Goal: Complete application form

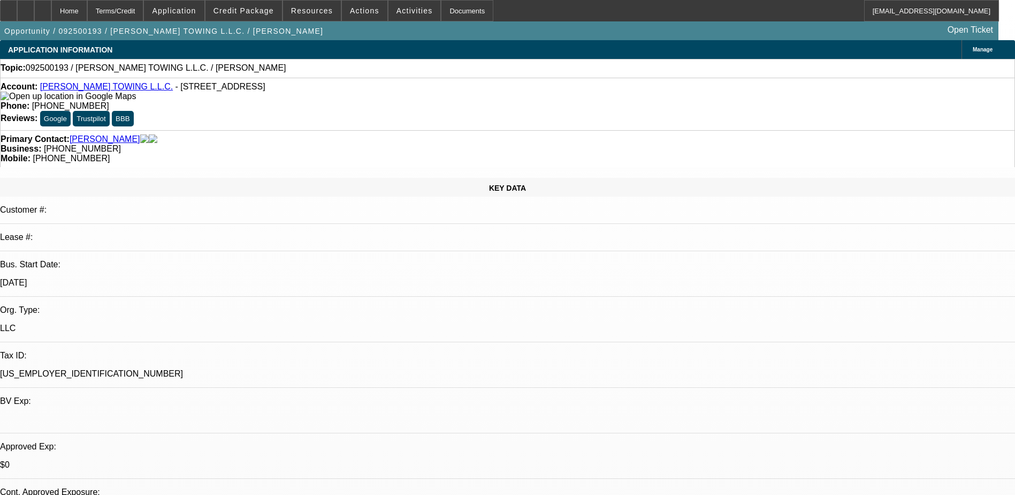
select select "0"
select select "2"
select select "0.1"
select select "4"
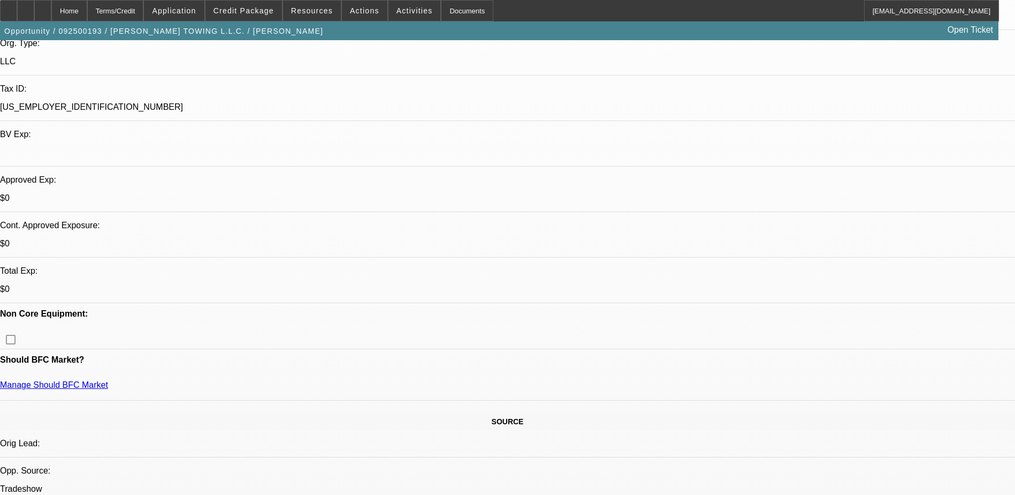
scroll to position [268, 0]
click at [239, 9] on span "Credit Package" at bounding box center [244, 10] width 60 height 9
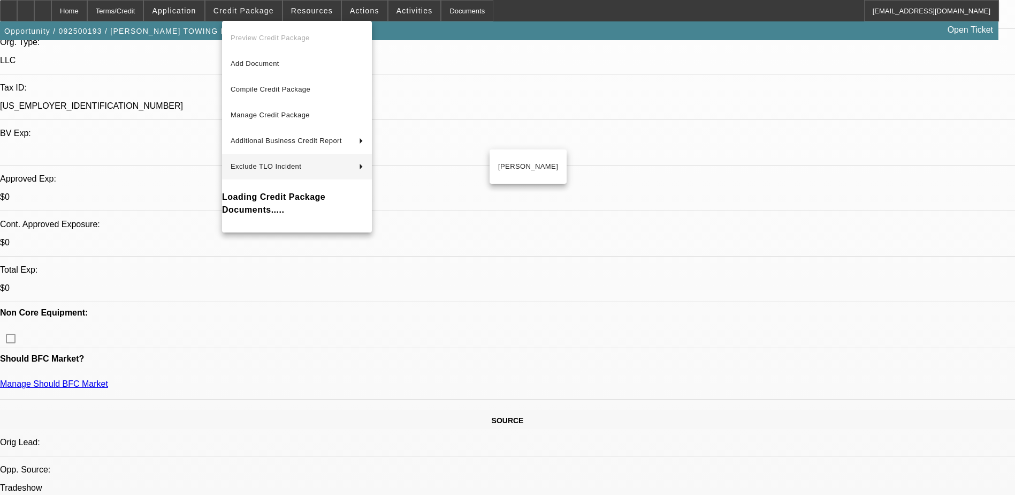
click at [537, 305] on div at bounding box center [507, 247] width 1015 height 495
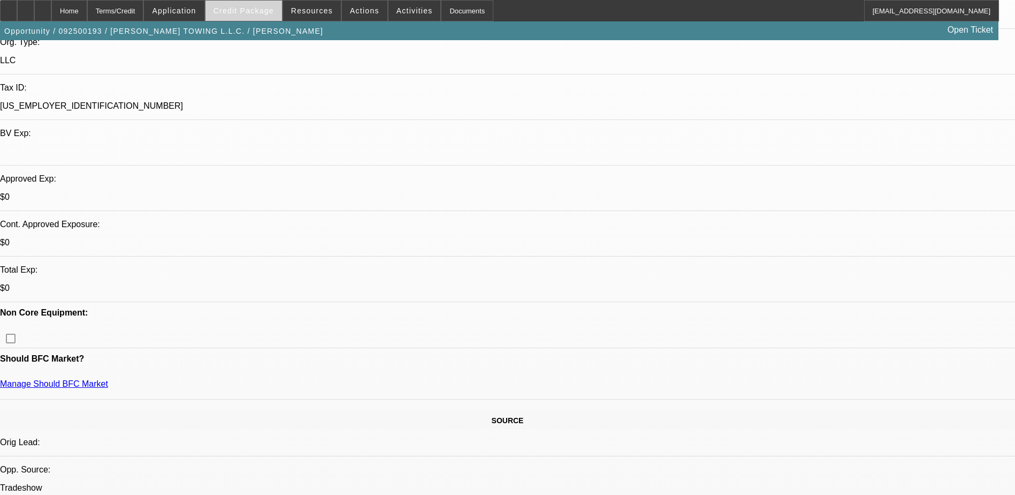
click at [252, 14] on span "Credit Package" at bounding box center [244, 10] width 60 height 9
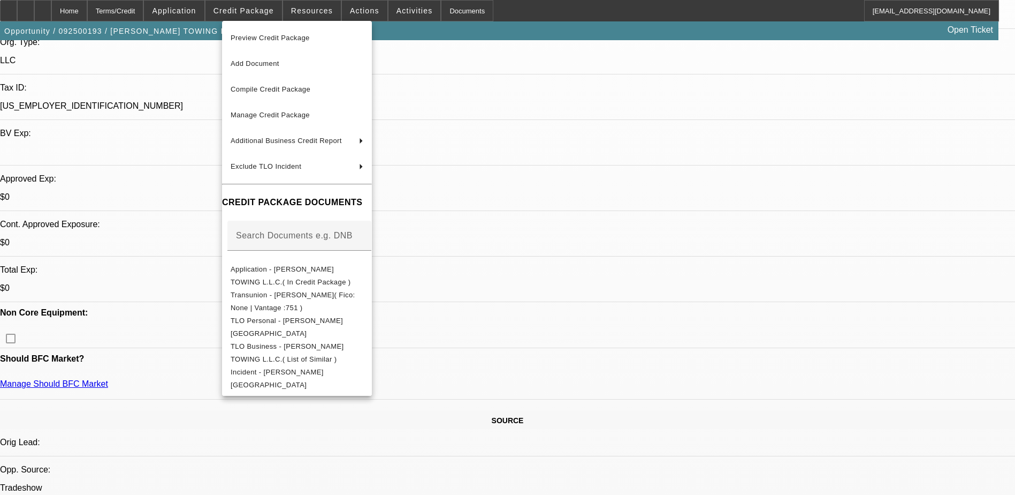
click at [545, 358] on div at bounding box center [507, 247] width 1015 height 495
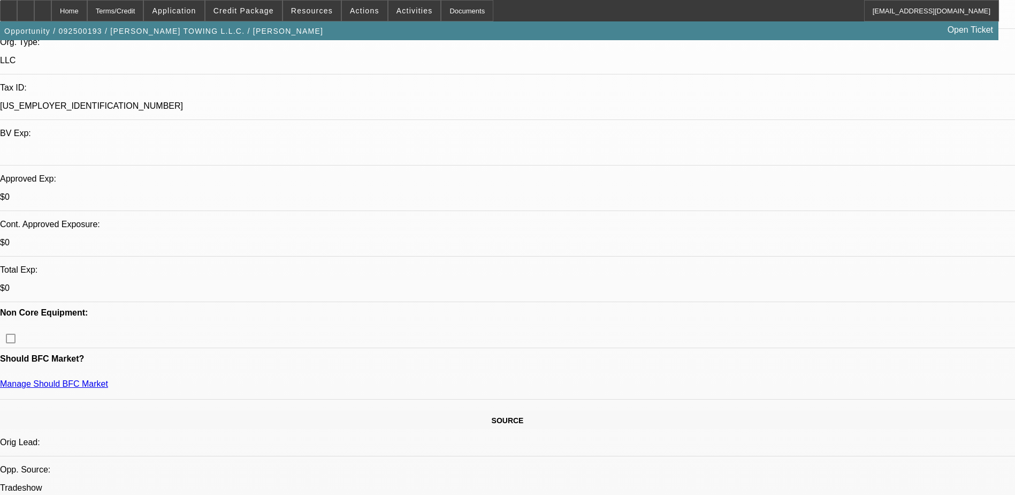
click at [252, 25] on div "Opportunity / 092500193 / JACKSON TOWING L.L.C. / Jackson, Lillie Open Ticket" at bounding box center [499, 30] width 999 height 19
click at [246, 9] on span "Credit Package" at bounding box center [244, 10] width 60 height 9
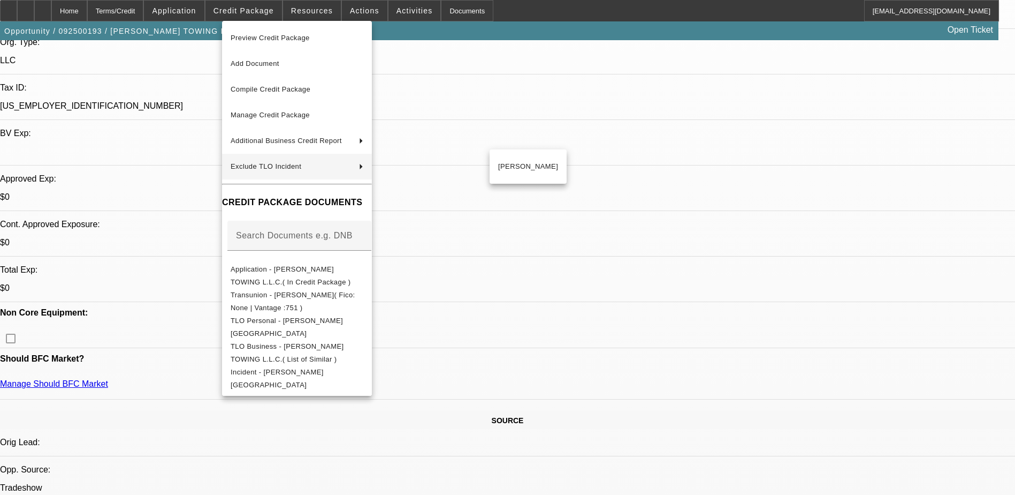
click at [562, 328] on div at bounding box center [507, 247] width 1015 height 495
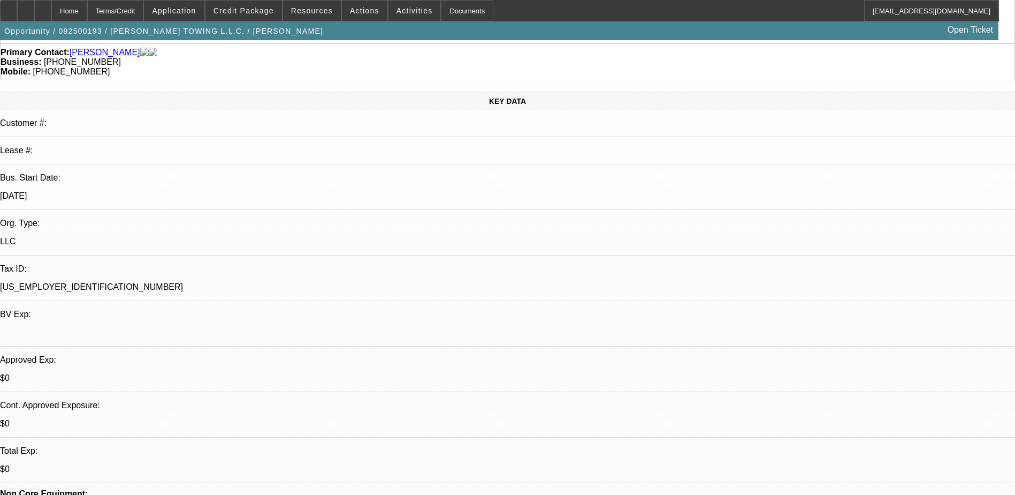
scroll to position [0, 0]
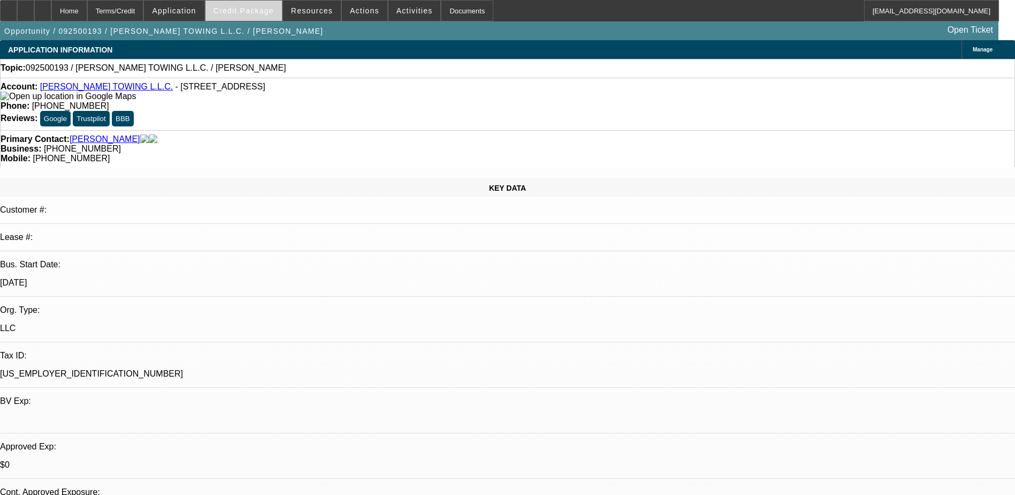
click at [252, 6] on span "Credit Package" at bounding box center [244, 10] width 60 height 9
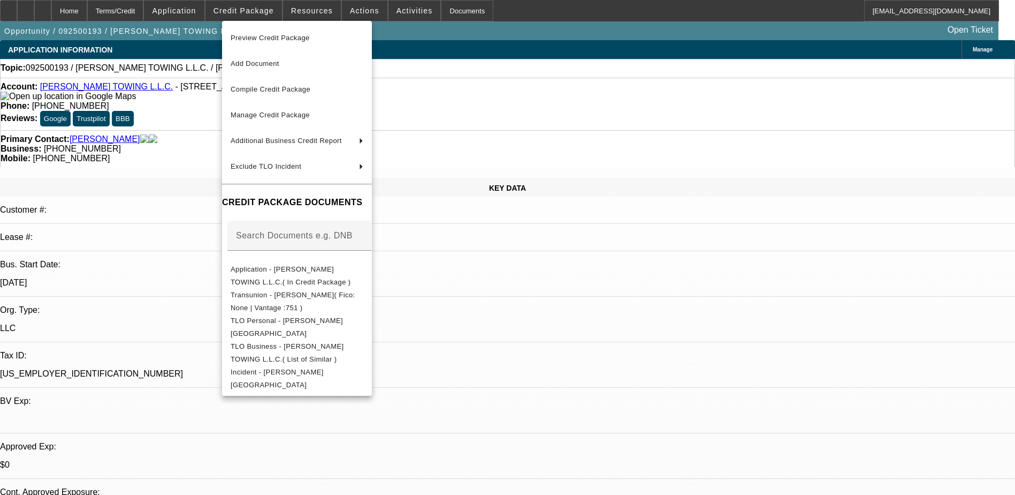
click at [568, 310] on div at bounding box center [507, 247] width 1015 height 495
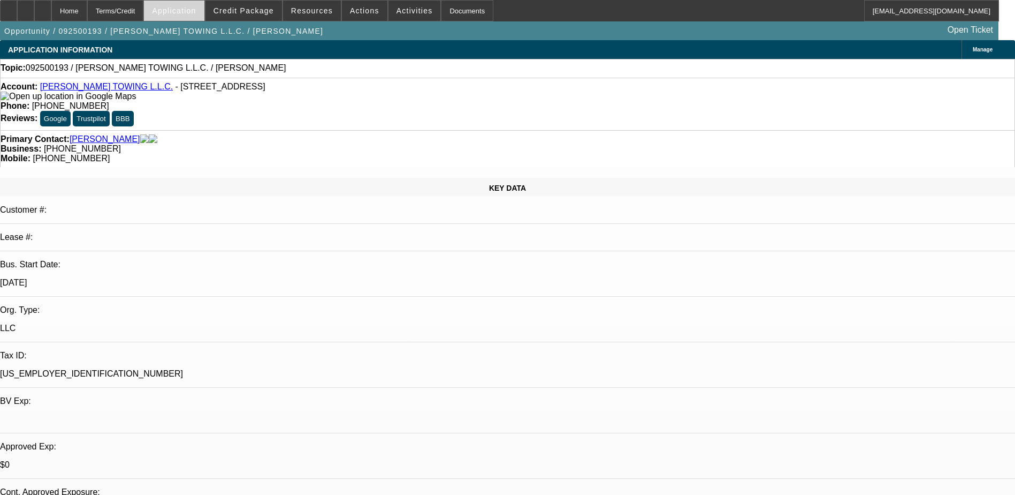
click at [178, 14] on span at bounding box center [174, 11] width 60 height 26
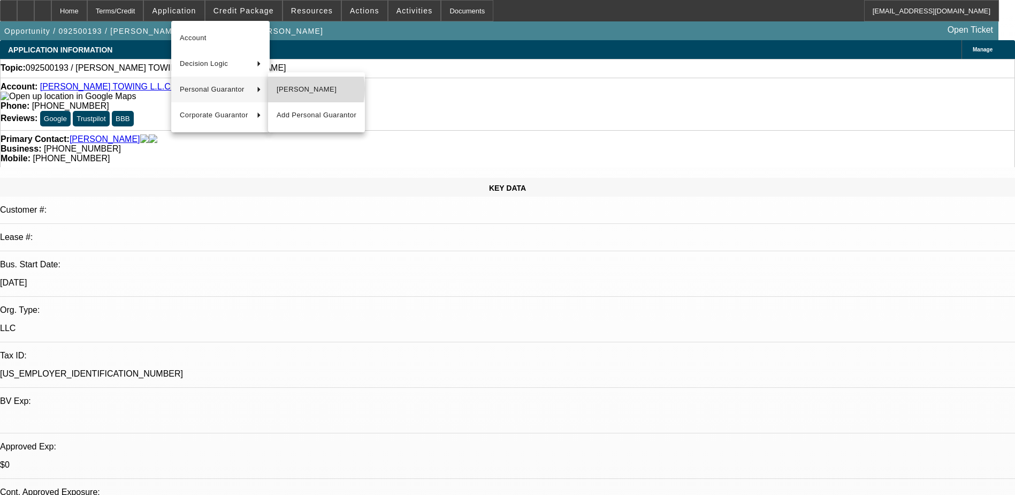
click at [300, 89] on span "[PERSON_NAME]" at bounding box center [317, 89] width 80 height 13
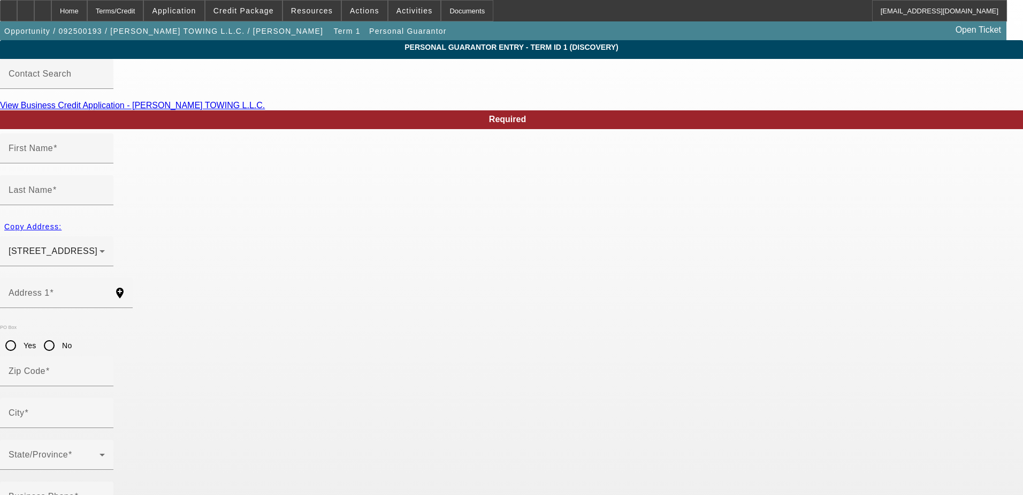
type input "Lillie"
type input "Jackson"
type input "[STREET_ADDRESS]"
radio input "true"
type input "33418"
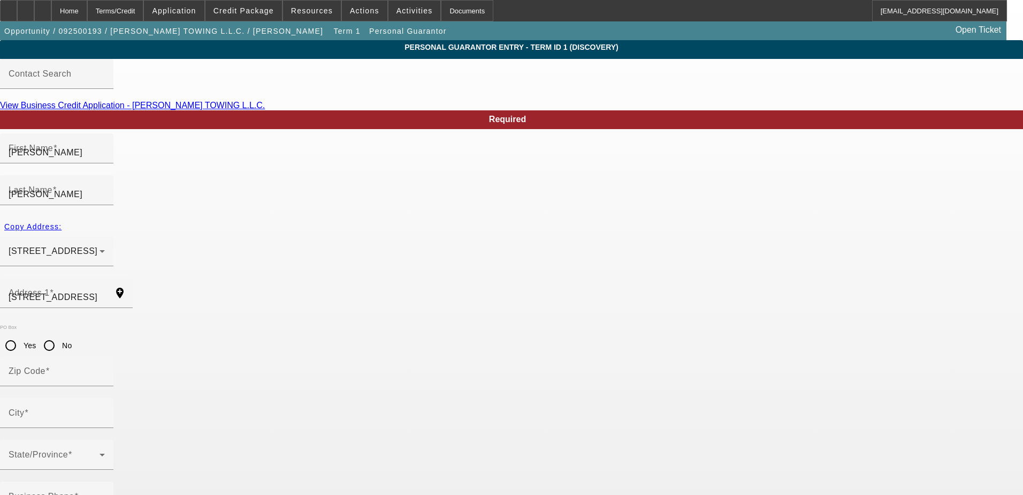
type input "[GEOGRAPHIC_DATA]"
type input "[PHONE_NUMBER]"
type input "50"
type input "261-77-0409"
type input "lpjackson2004@gmail.com"
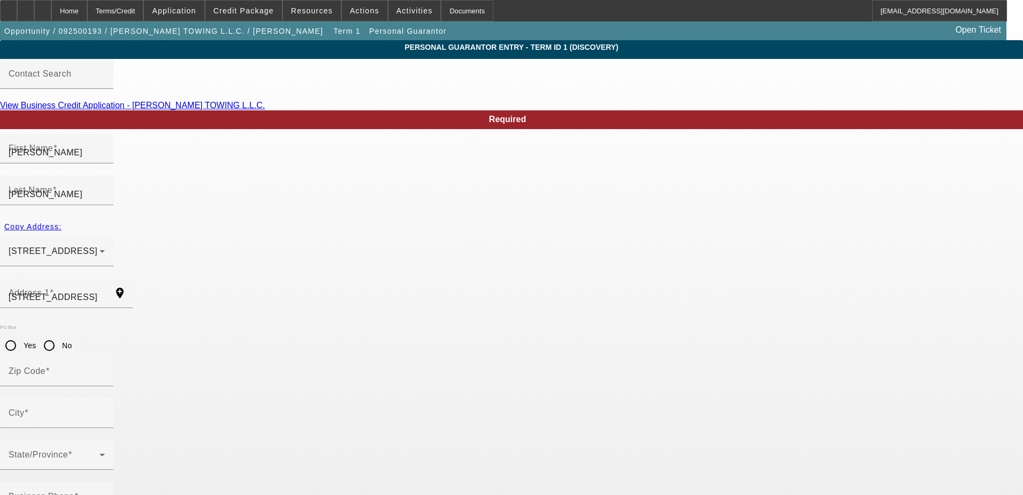
type input "(754) 457-5036"
type input "[PHONE_NUMBER]"
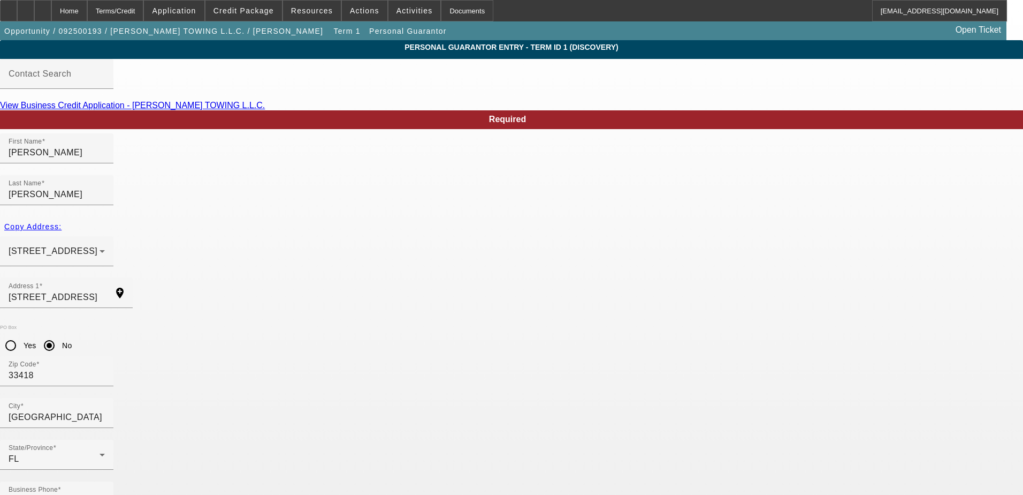
click at [87, 4] on div "Home" at bounding box center [69, 10] width 36 height 21
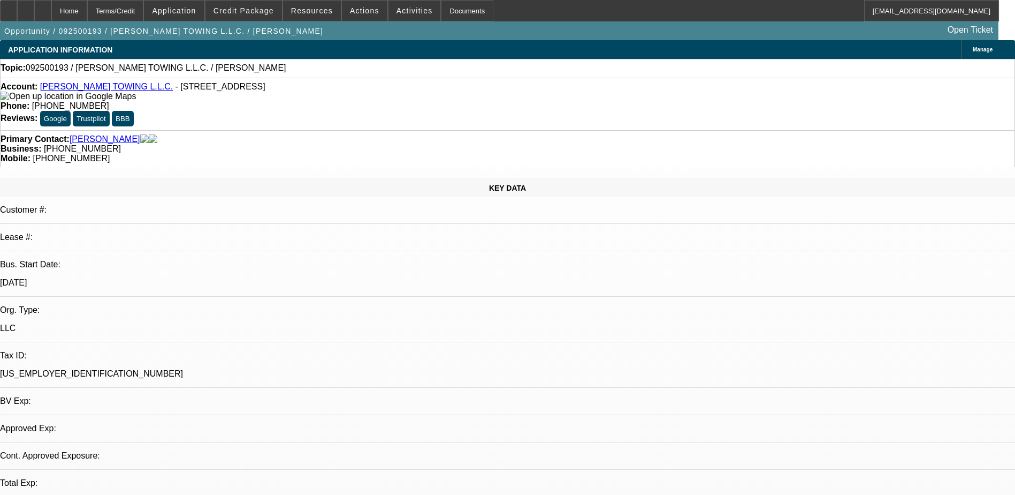
select select "0"
select select "2"
select select "0.1"
select select "4"
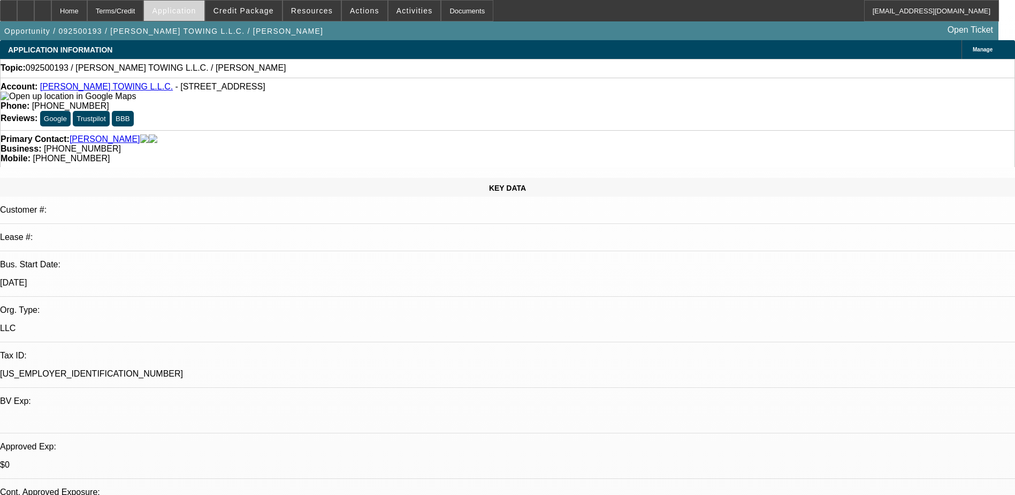
click at [196, 15] on span at bounding box center [174, 11] width 60 height 26
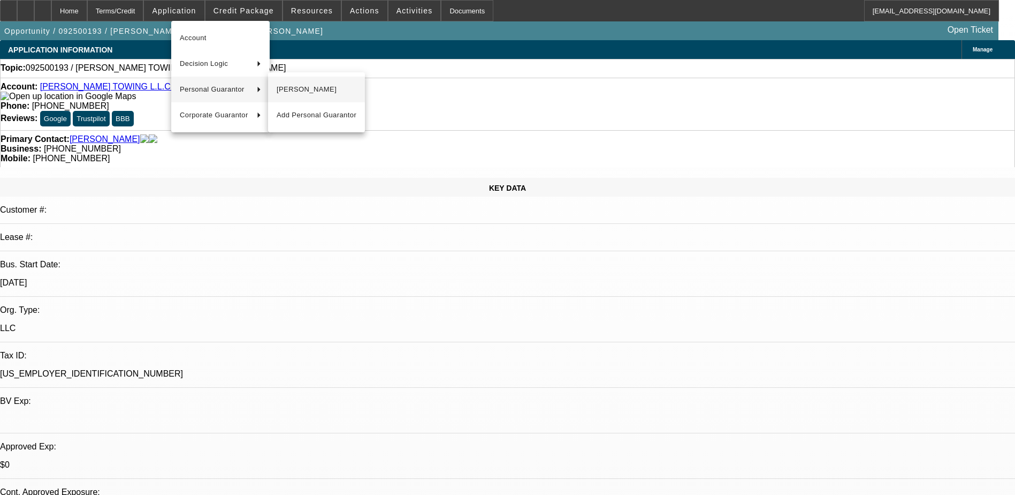
click at [286, 93] on span "[PERSON_NAME]" at bounding box center [317, 89] width 80 height 13
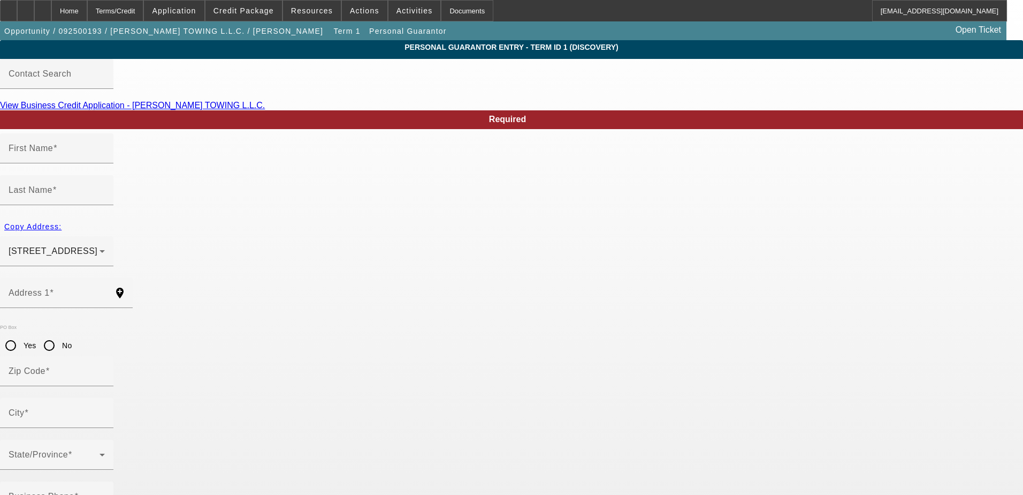
type input "[PERSON_NAME]"
type input "[STREET_ADDRESS]"
radio input "true"
type input "33418"
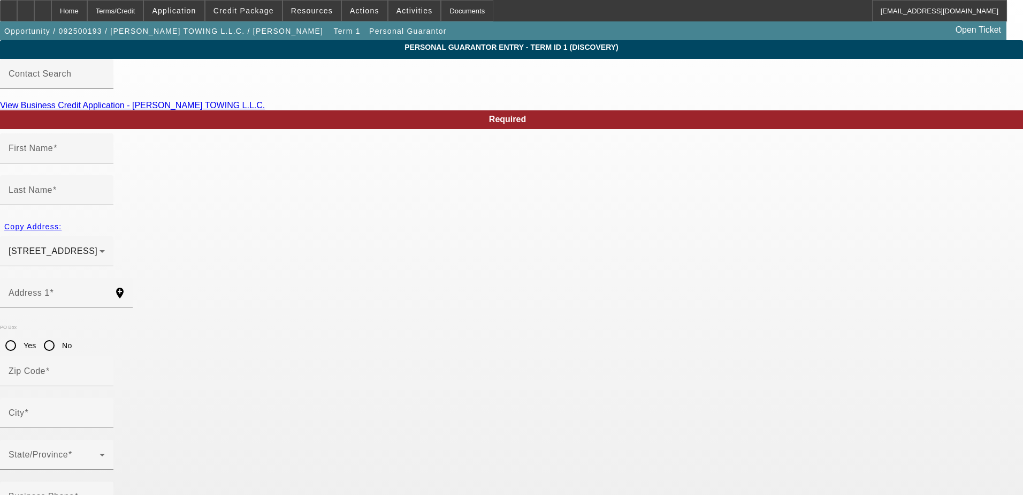
type input "[GEOGRAPHIC_DATA]"
type input "[PHONE_NUMBER]"
type input "50"
type input "261-77-0409"
type input "[EMAIL_ADDRESS][DOMAIN_NAME]"
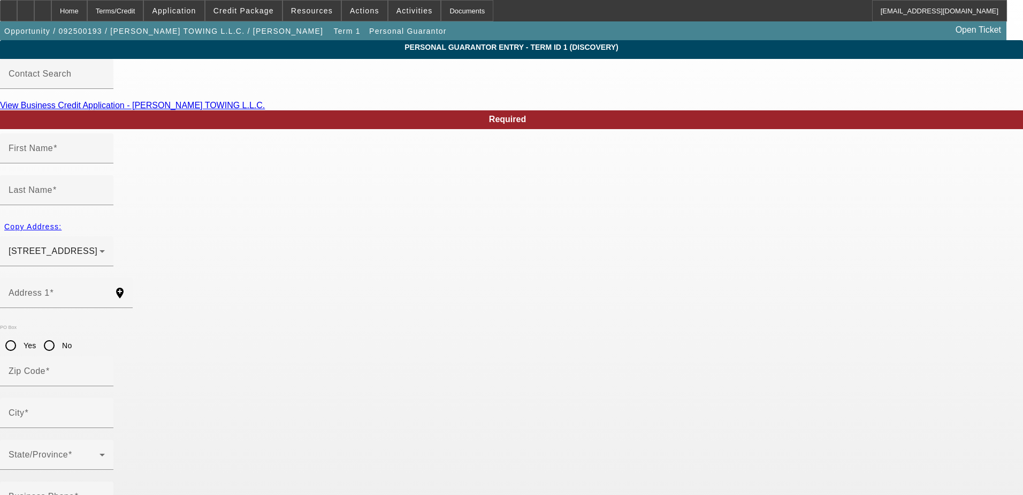
type input "[PHONE_NUMBER]"
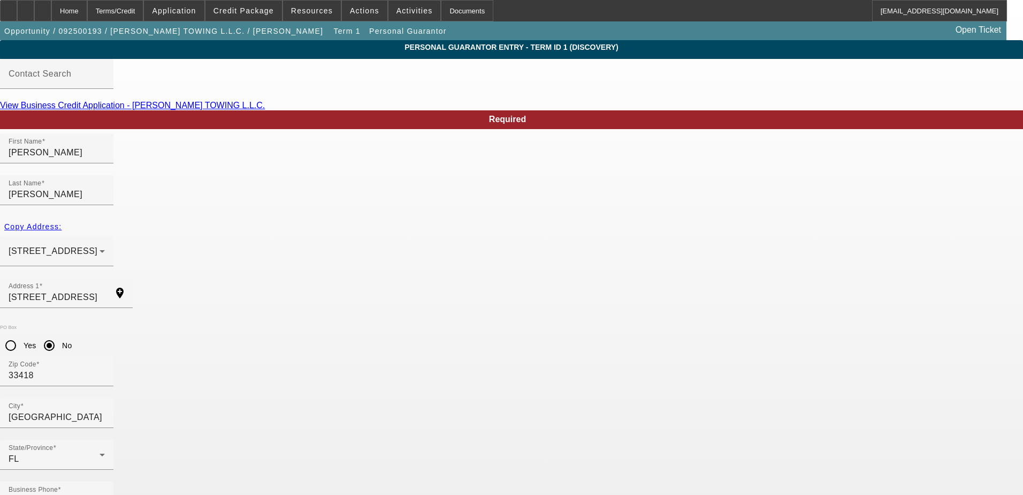
click at [255, 7] on span "Credit Package" at bounding box center [244, 10] width 60 height 9
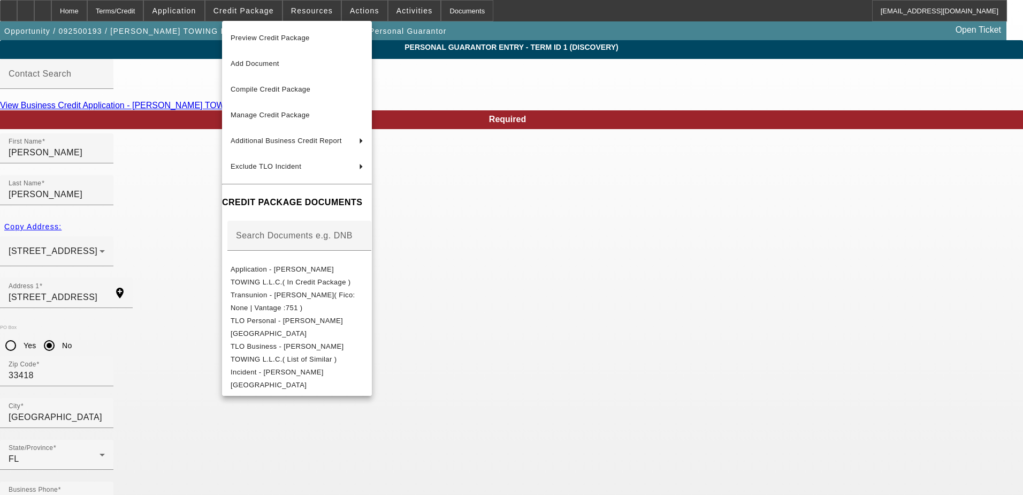
click at [980, 286] on div at bounding box center [511, 247] width 1023 height 495
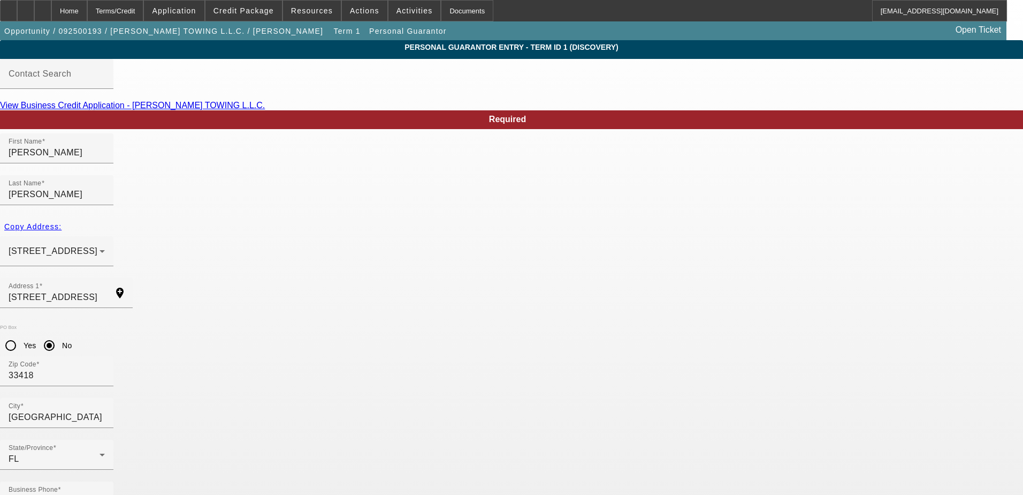
drag, startPoint x: 406, startPoint y: 416, endPoint x: 385, endPoint y: 428, distance: 24.4
click at [86, 14] on div "Home" at bounding box center [69, 10] width 36 height 21
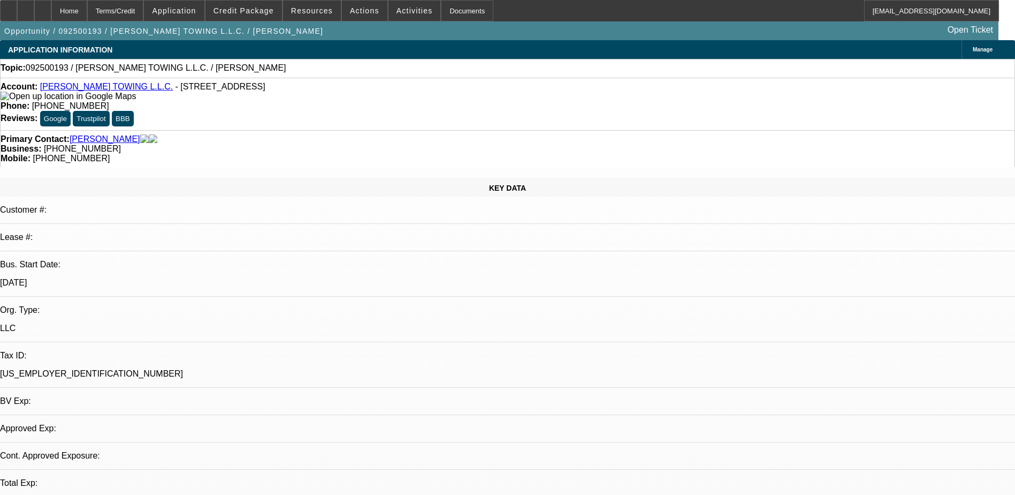
select select "0"
select select "2"
select select "0.1"
select select "4"
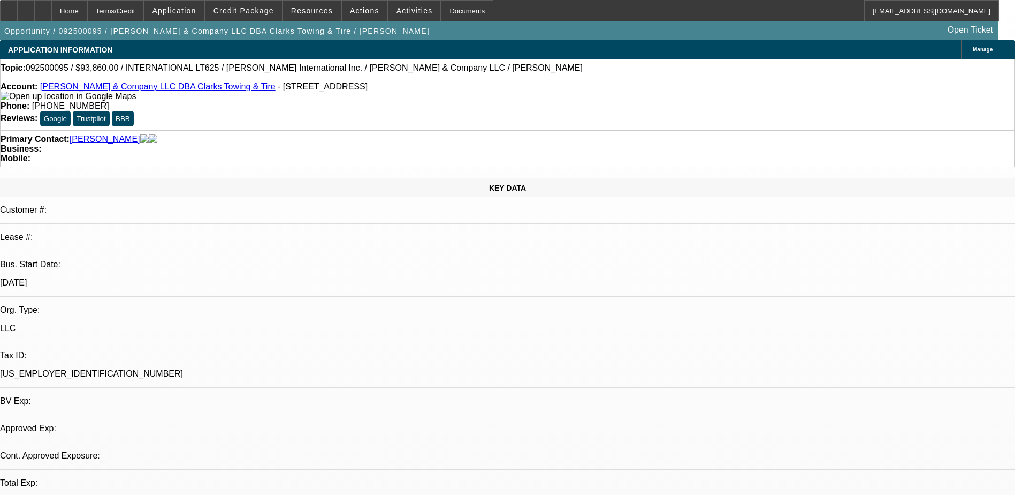
select select "0"
select select "6"
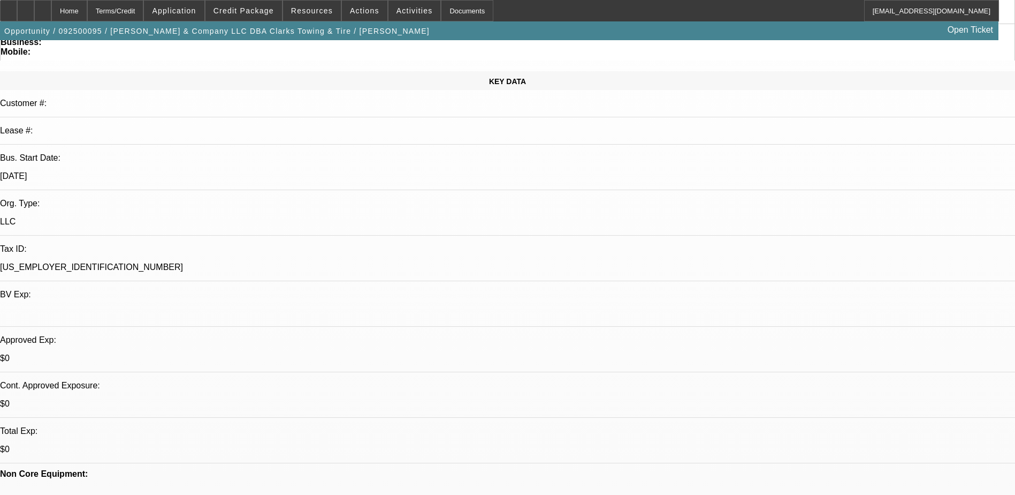
scroll to position [107, 0]
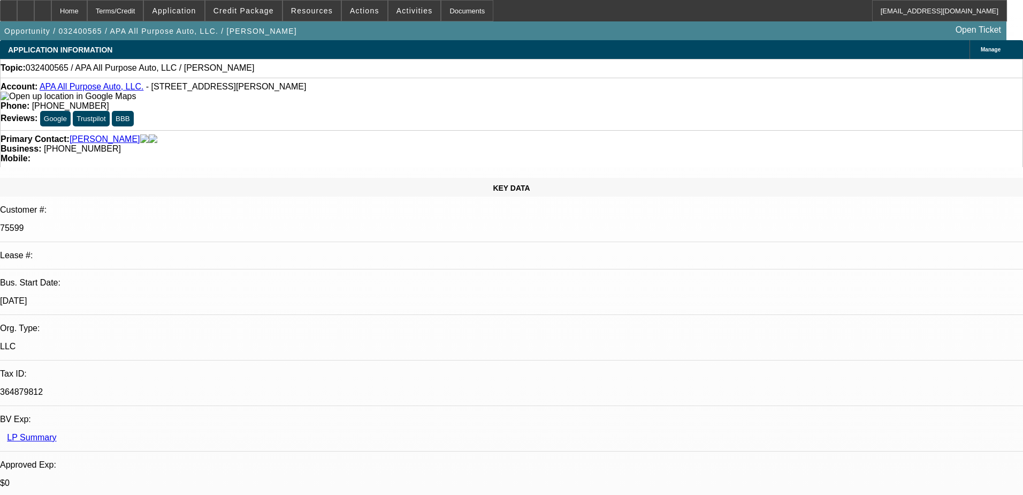
select select "0"
select select "2"
select select "0.1"
select select "4"
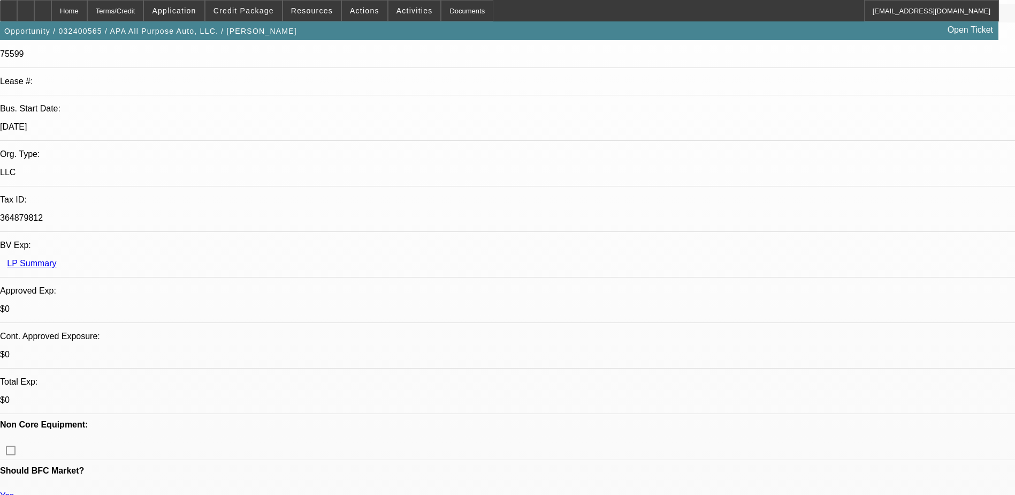
scroll to position [375, 0]
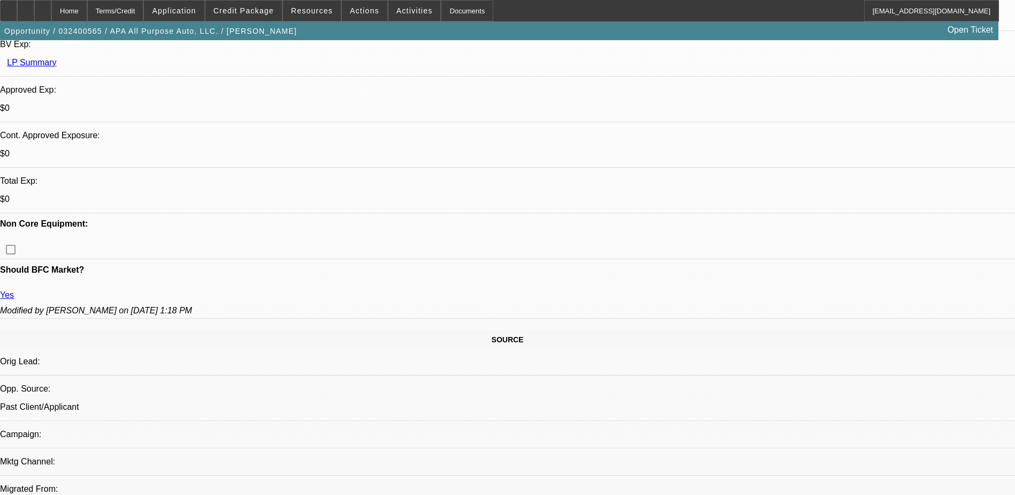
click at [247, 13] on span "Credit Package" at bounding box center [244, 10] width 60 height 9
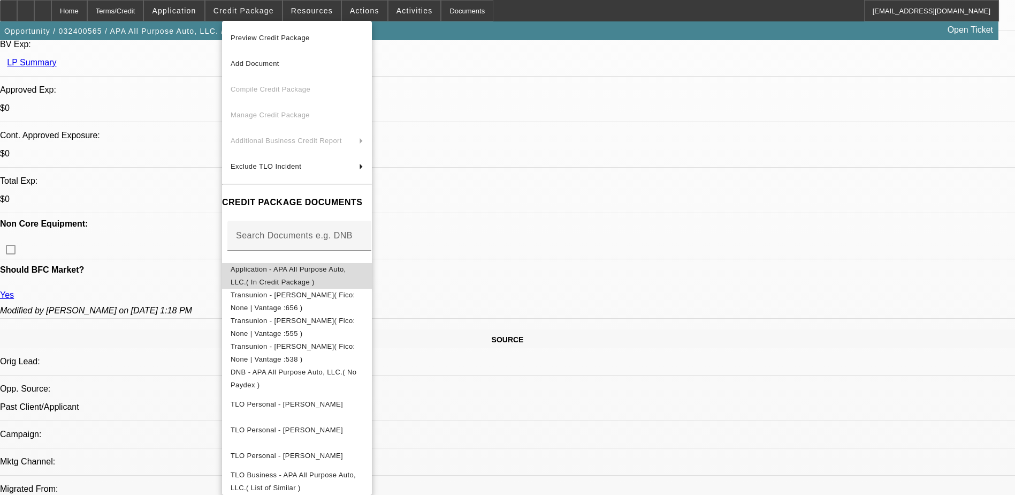
click at [314, 275] on span "Application - APA All Purpose Auto, LLC.( In Credit Package )" at bounding box center [289, 275] width 116 height 21
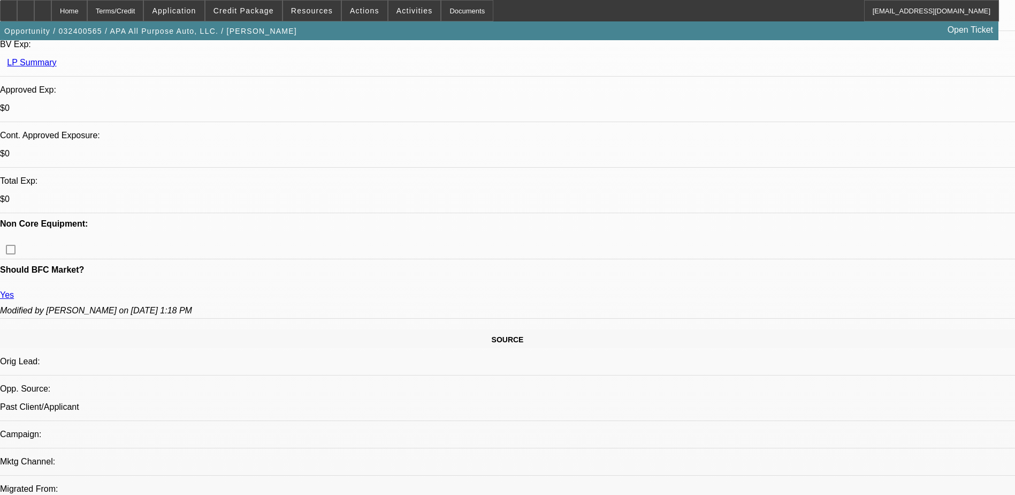
scroll to position [0, 0]
click at [252, 13] on span "Credit Package" at bounding box center [244, 10] width 60 height 9
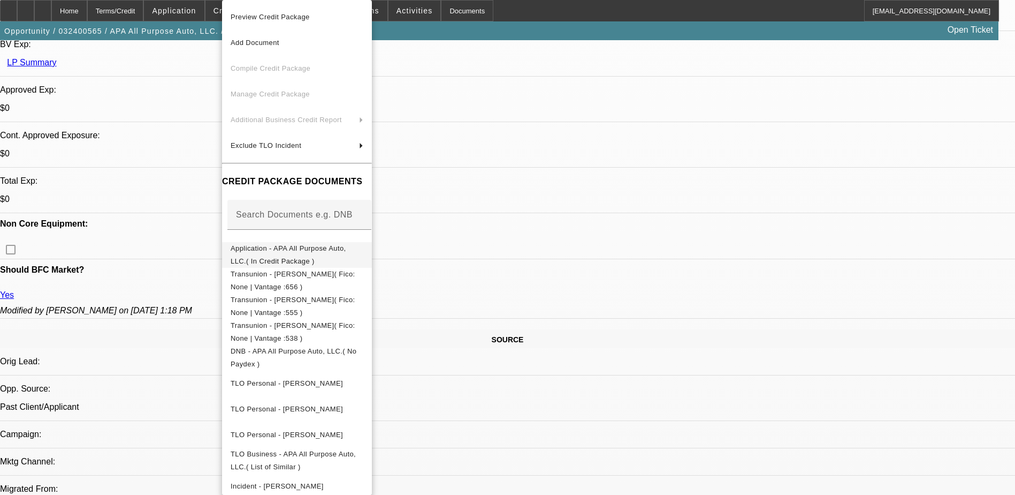
click at [306, 244] on span "Application - APA All Purpose Auto, LLC.( In Credit Package )" at bounding box center [297, 255] width 133 height 26
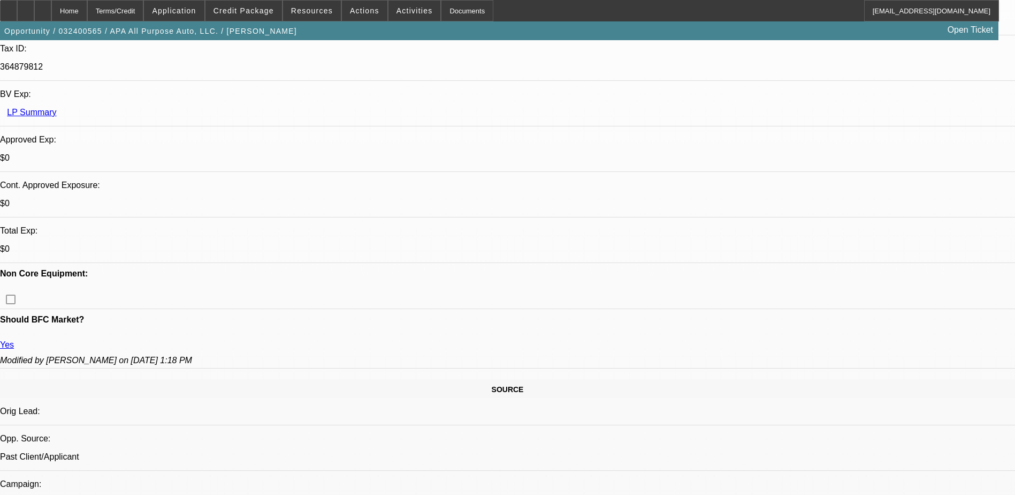
scroll to position [321, 0]
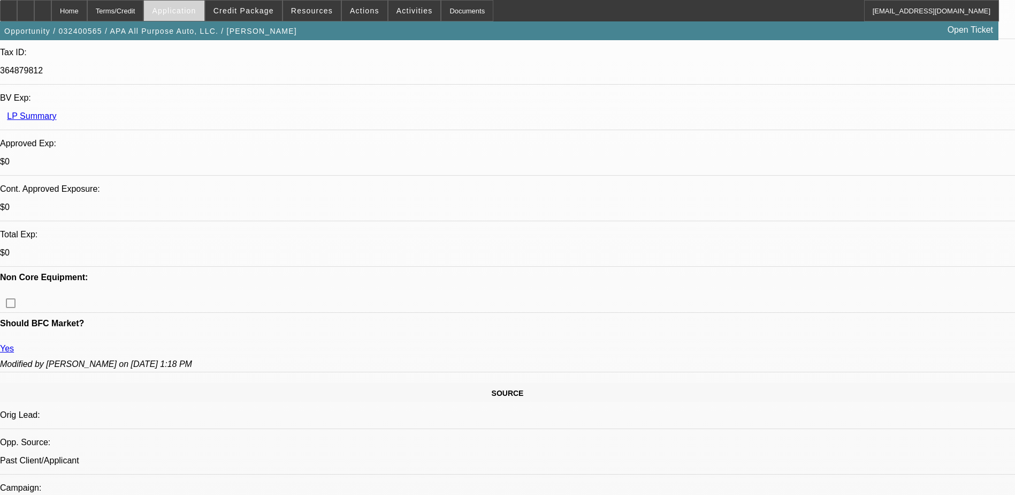
click at [178, 10] on span at bounding box center [174, 11] width 60 height 26
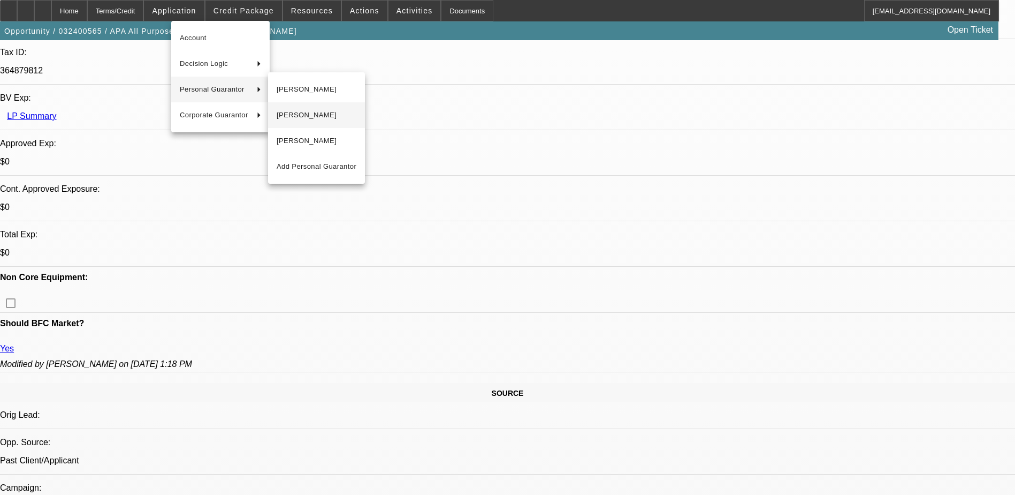
click at [294, 116] on span "Neal Rainey" at bounding box center [317, 115] width 80 height 13
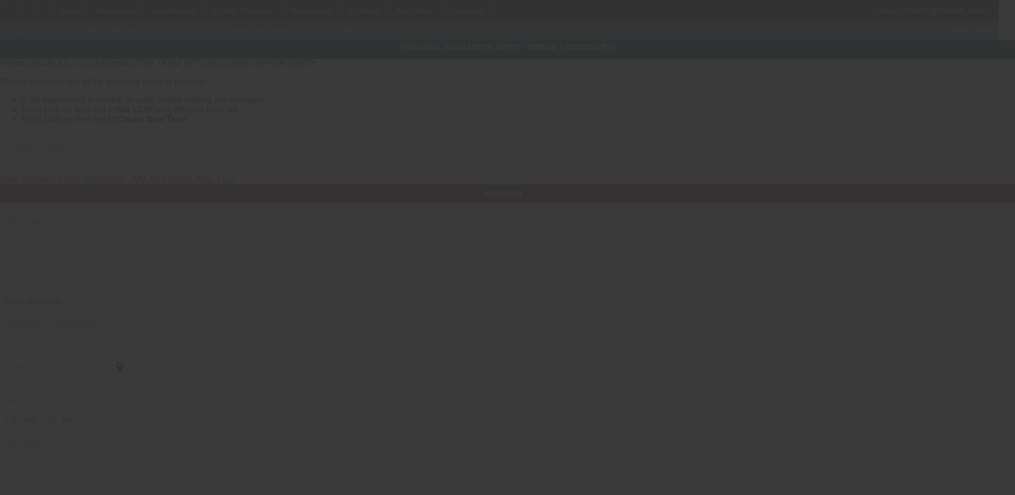
type input "Neal"
type input "Rainey"
type input "5304 Riga Street"
radio input "true"
type input "20735"
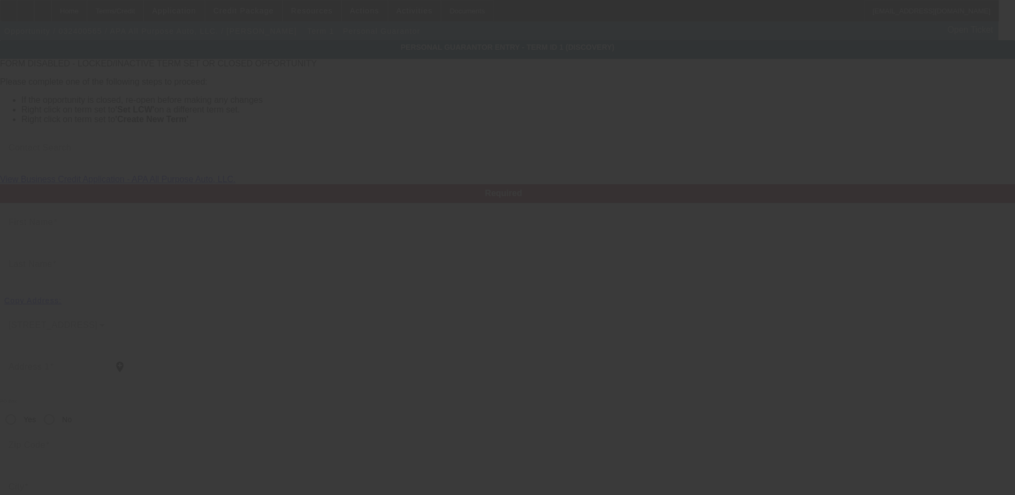
type input "Clinton"
type input "(301) 728-2888"
type input "50"
type input "578-92-8629"
type input "nmrainey63@gmail.com"
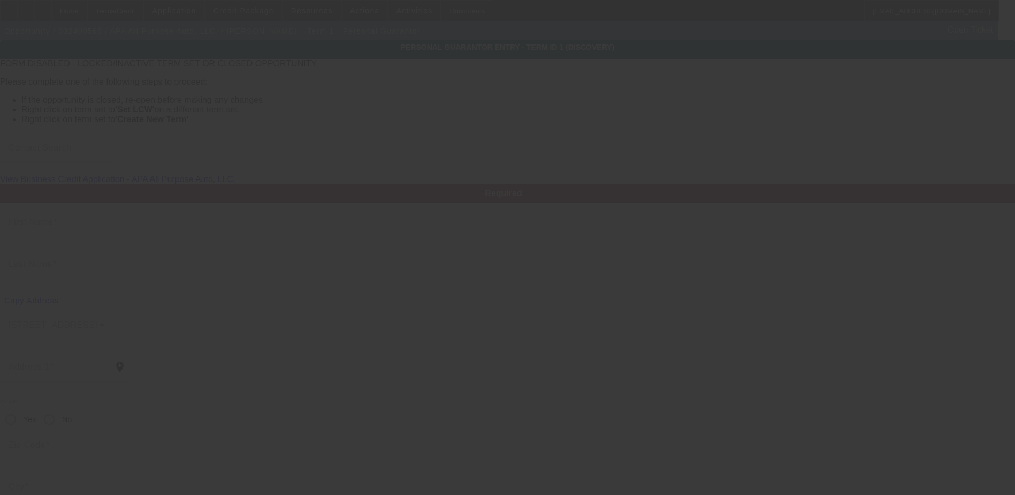
type input "(301) 257-2563"
type input "$0.00"
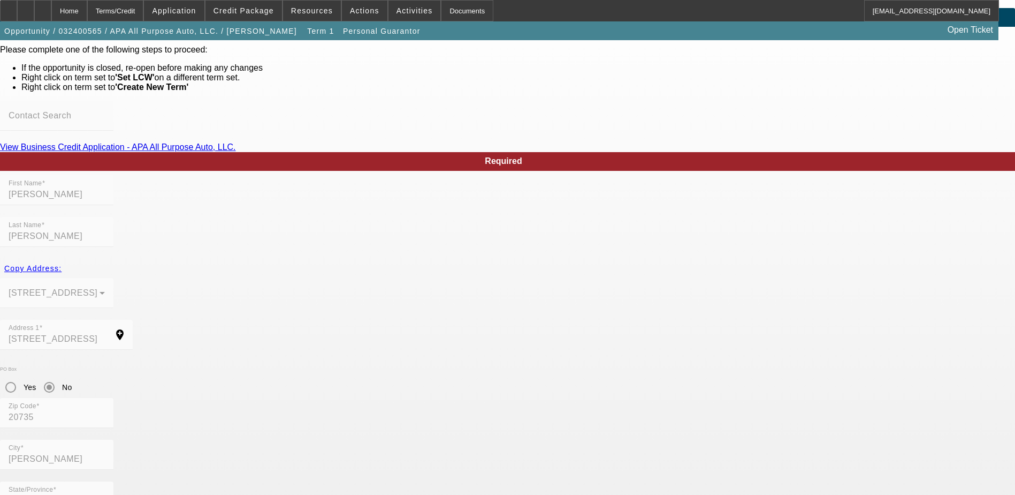
scroll to position [50, 0]
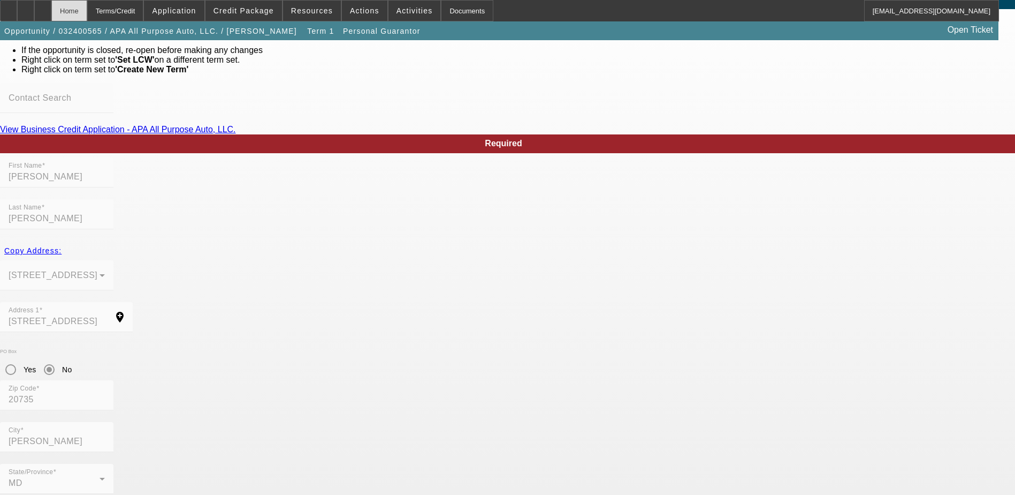
click at [87, 14] on div "Home" at bounding box center [69, 10] width 36 height 21
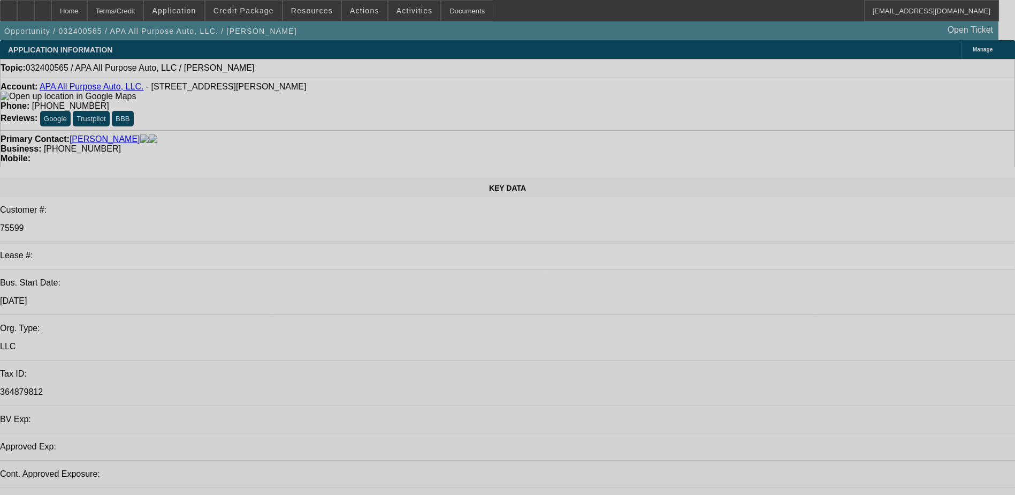
select select "0"
select select "2"
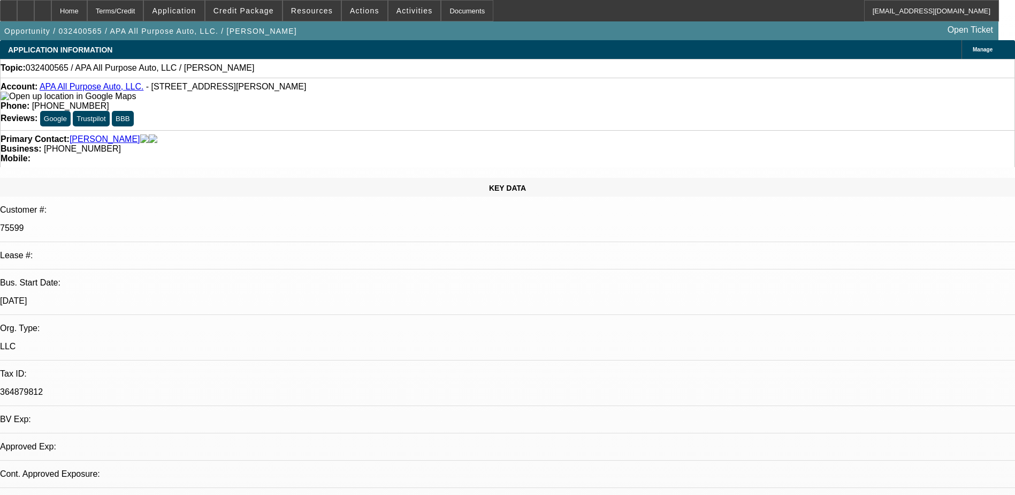
select select "2"
select select "0.1"
select select "4"
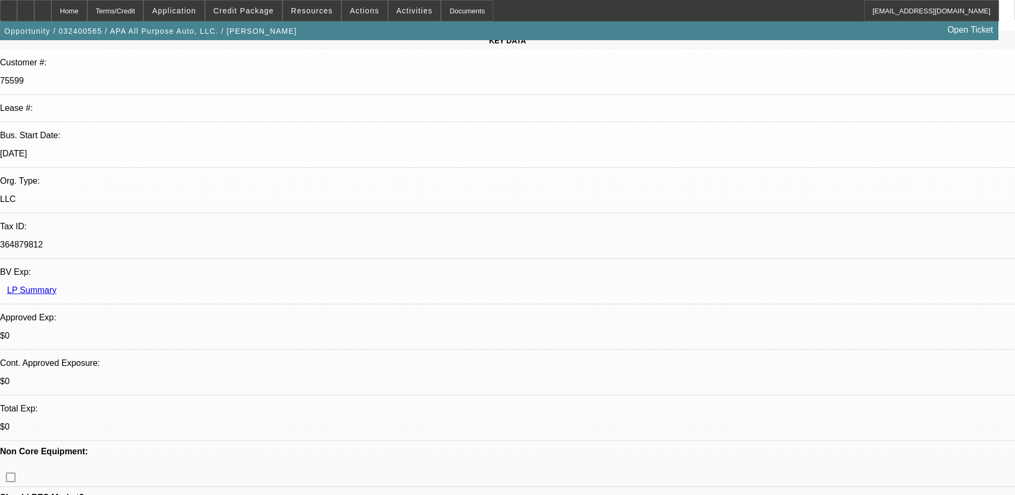
scroll to position [321, 0]
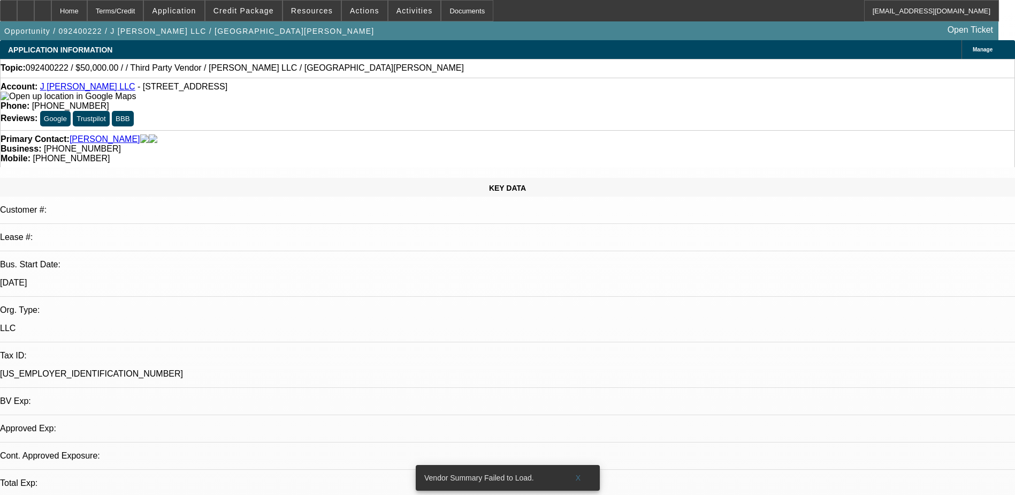
select select "0"
select select "2"
select select "0.1"
select select "1"
select select "2"
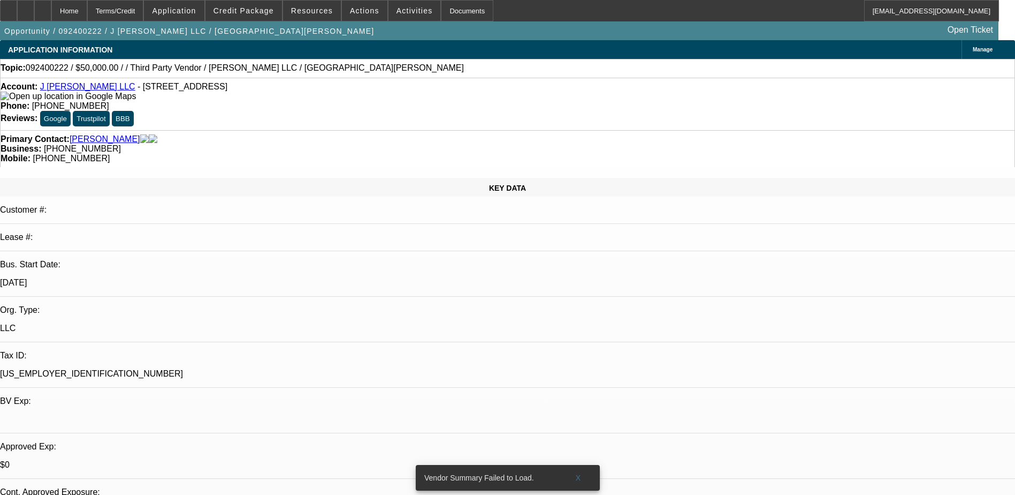
select select "4"
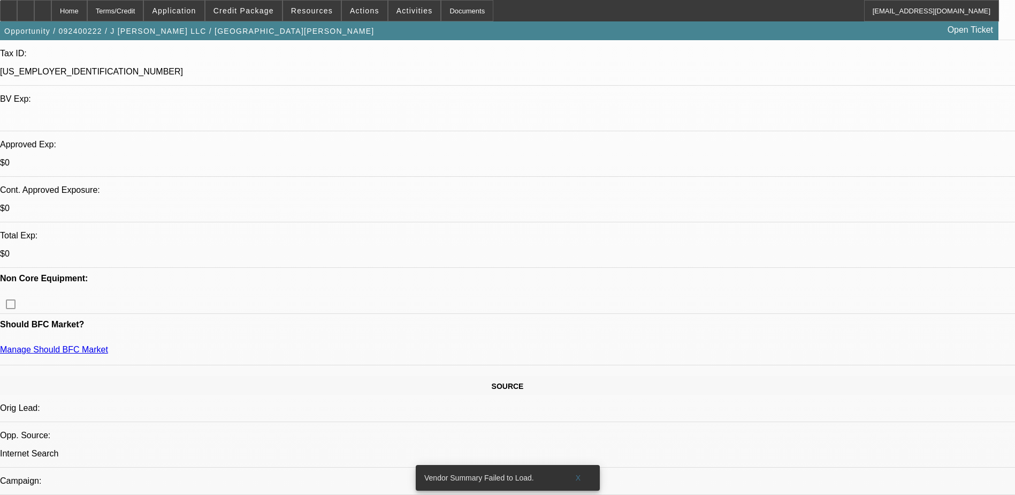
scroll to position [54, 0]
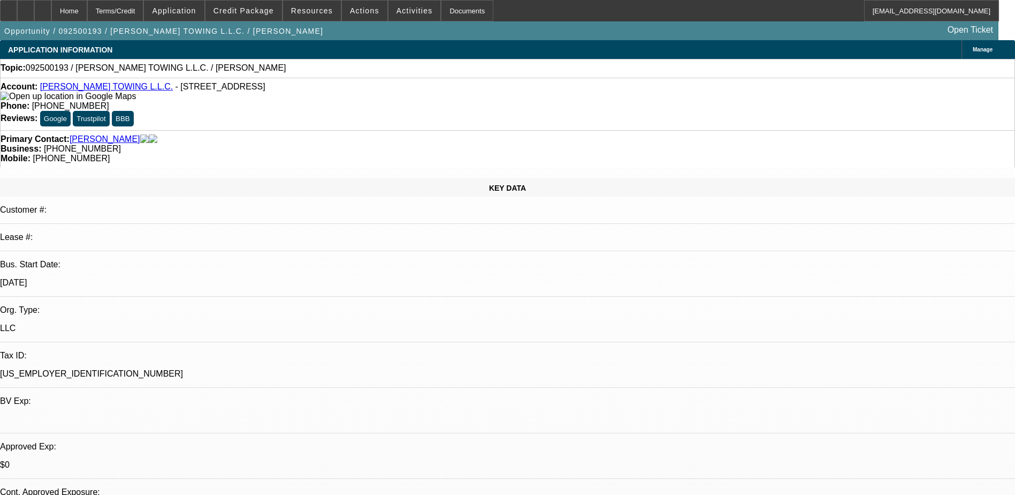
select select "0"
select select "2"
select select "0.1"
select select "4"
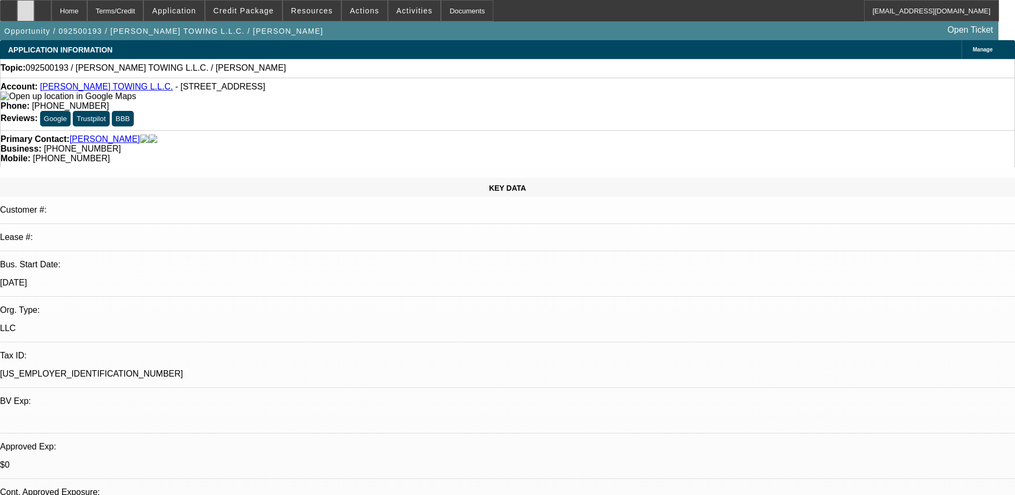
click at [34, 10] on div at bounding box center [25, 10] width 17 height 21
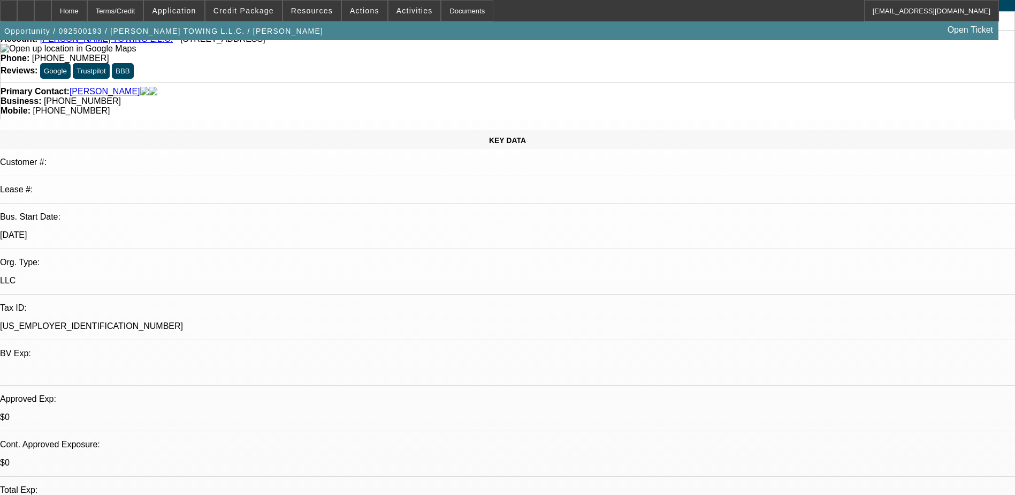
scroll to position [107, 0]
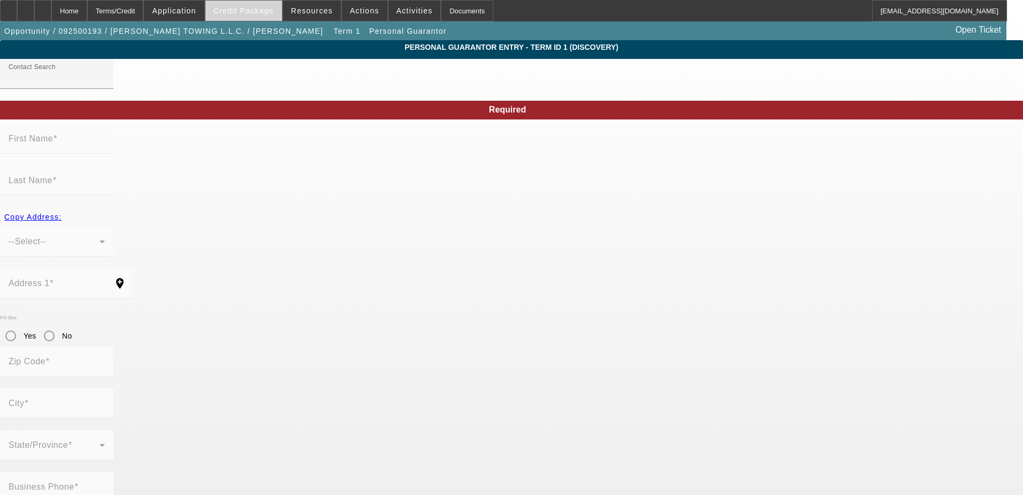
click at [237, 10] on span "Credit Package" at bounding box center [244, 10] width 60 height 9
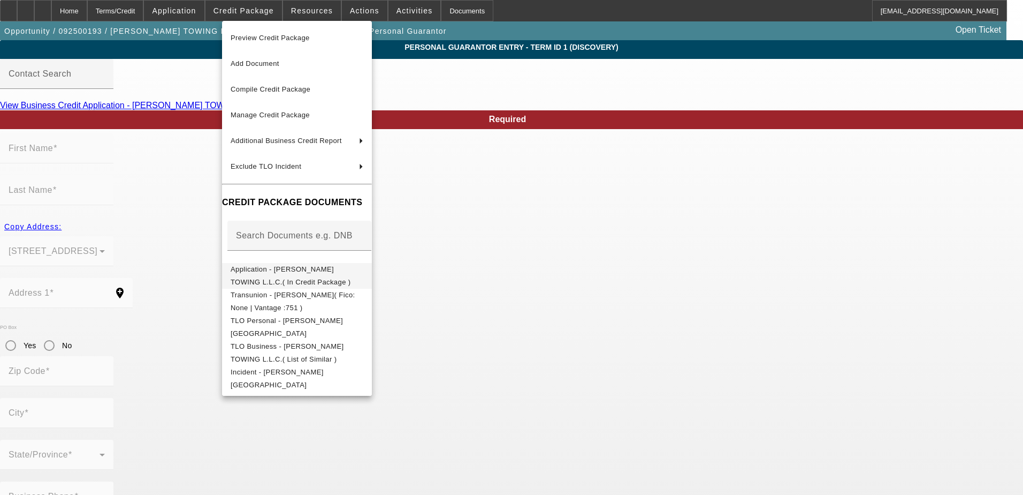
click at [299, 264] on button "Application - JACKSON TOWING L.L.C.( In Credit Package )" at bounding box center [297, 276] width 150 height 26
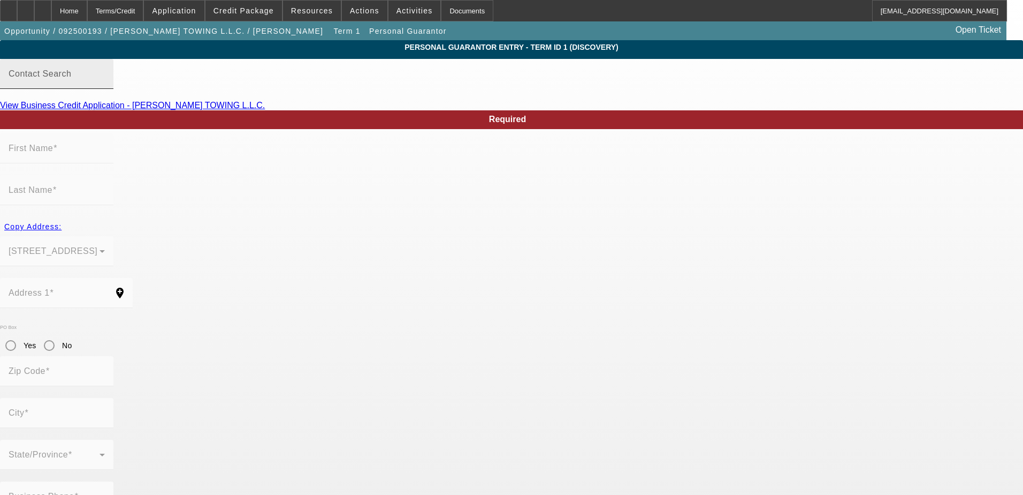
click at [105, 89] on div "Contact Search" at bounding box center [57, 74] width 96 height 30
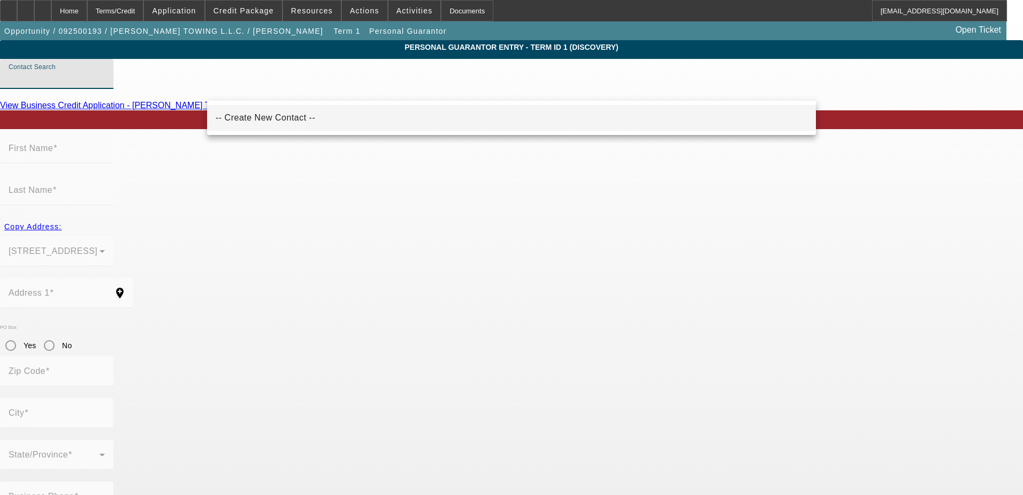
click at [237, 122] on span "-- Create New Contact --" at bounding box center [266, 117] width 100 height 13
type input "-- Create New Contact --"
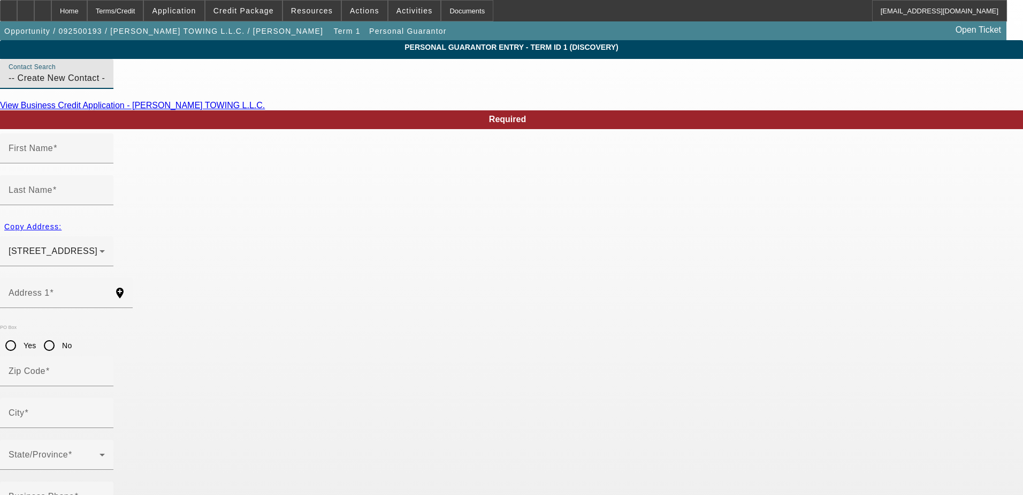
click at [53, 153] on mat-label "First Name" at bounding box center [31, 147] width 44 height 9
click at [105, 159] on input "First Name" at bounding box center [57, 152] width 96 height 13
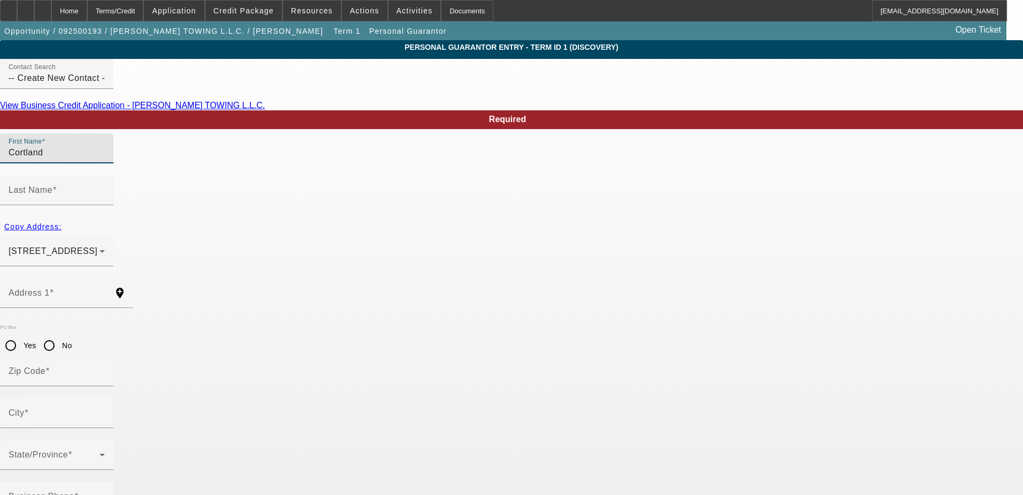
type input "Cortland"
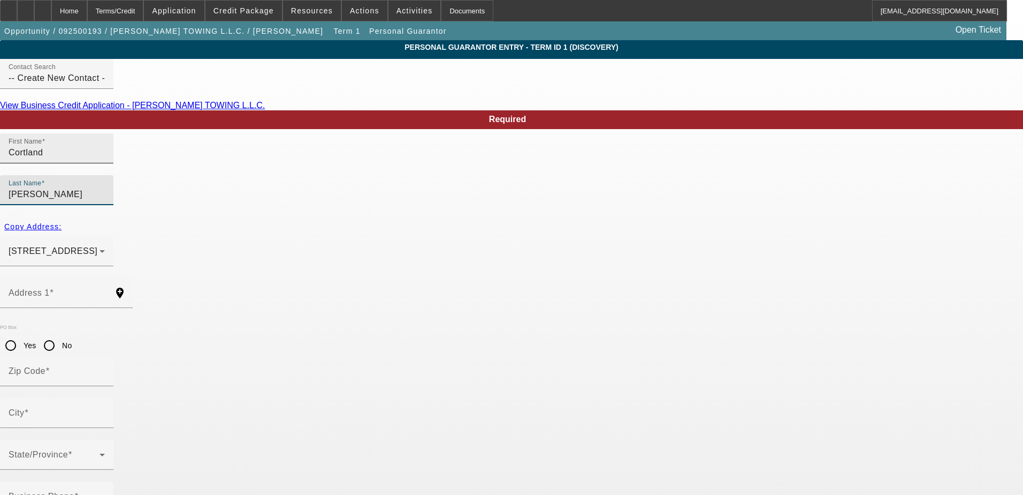
type input "[PERSON_NAME]"
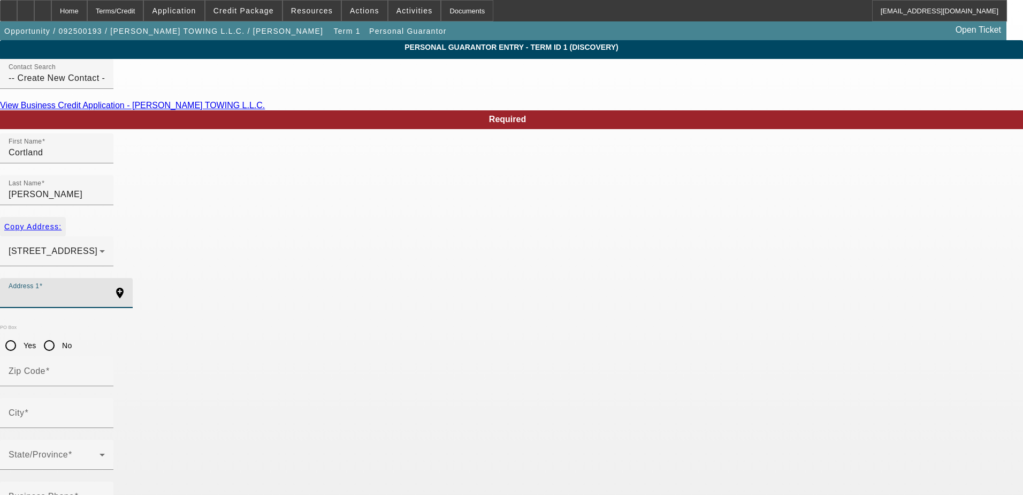
click at [62, 222] on span "Copy Address:" at bounding box center [32, 226] width 57 height 9
type input "[STREET_ADDRESS]"
type input "33418"
type input "[GEOGRAPHIC_DATA]"
click at [72, 340] on mat-radio-group "Yes No" at bounding box center [36, 344] width 72 height 9
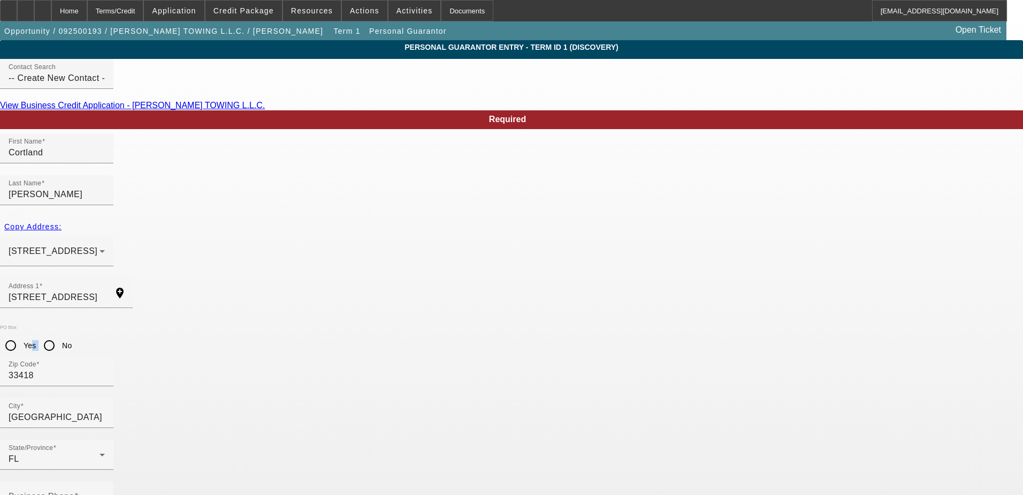
drag, startPoint x: 243, startPoint y: 297, endPoint x: 257, endPoint y: 299, distance: 14.1
click at [60, 335] on input "No" at bounding box center [49, 345] width 21 height 21
radio input "true"
click at [105, 481] on div "Business Phone" at bounding box center [57, 496] width 96 height 30
type input "[PHONE_NUMBER]"
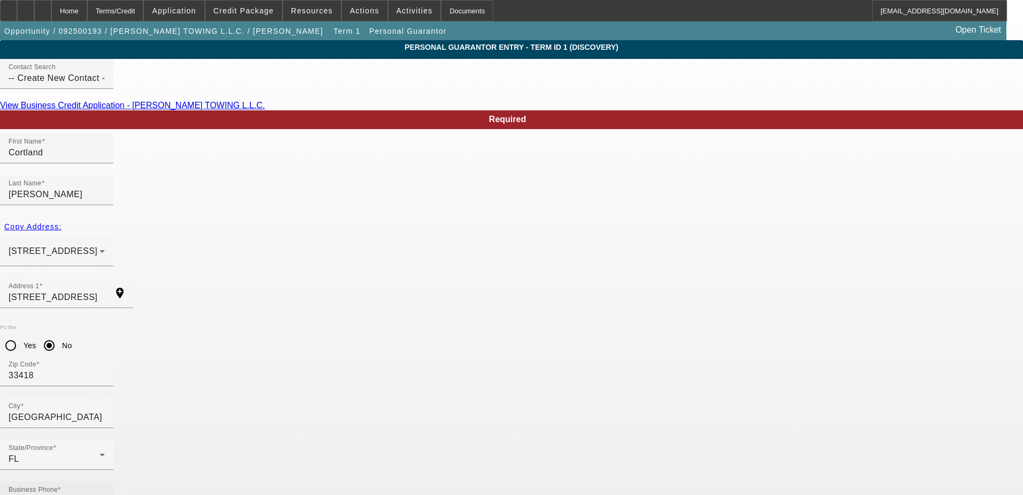
type input "10"
type input "589-92-4529"
type input "[EMAIL_ADDRESS][DOMAIN_NAME]"
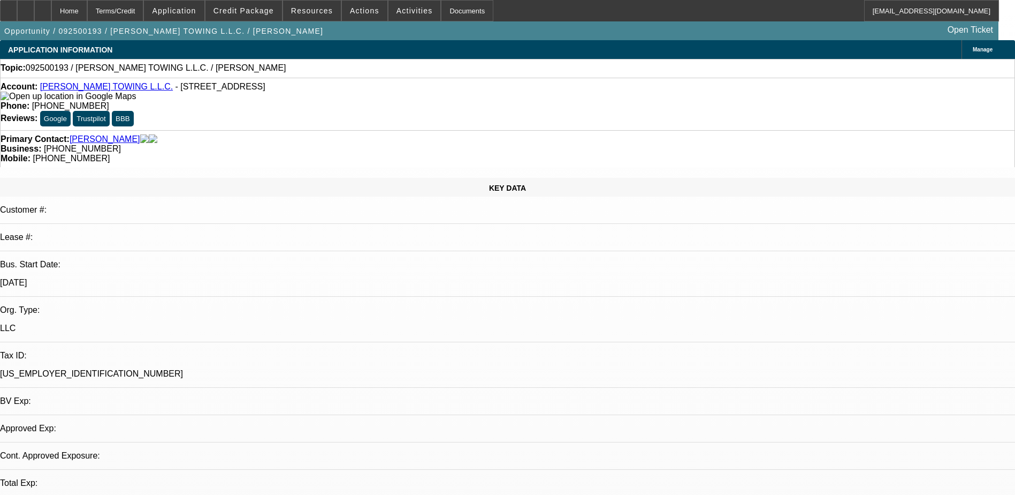
select select "0"
select select "2"
select select "0.1"
select select "4"
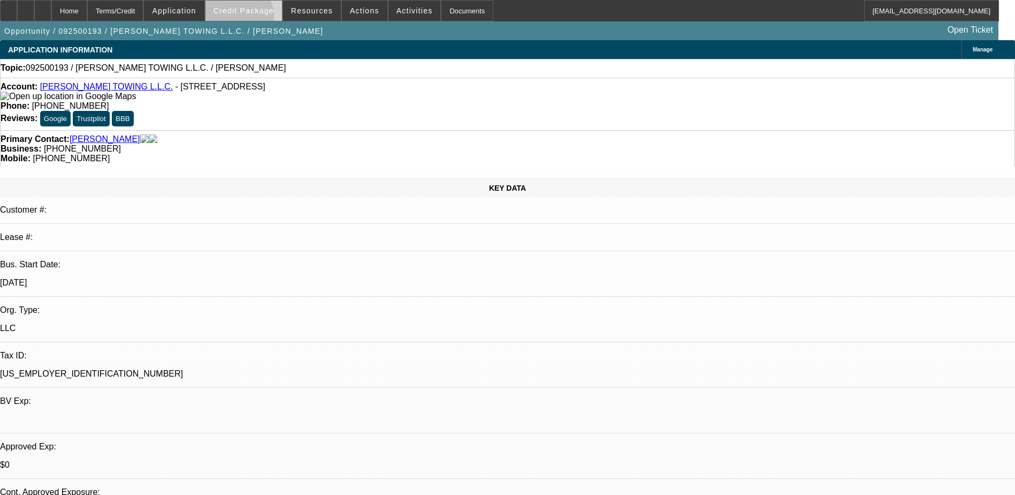
click at [255, 19] on span at bounding box center [244, 11] width 77 height 26
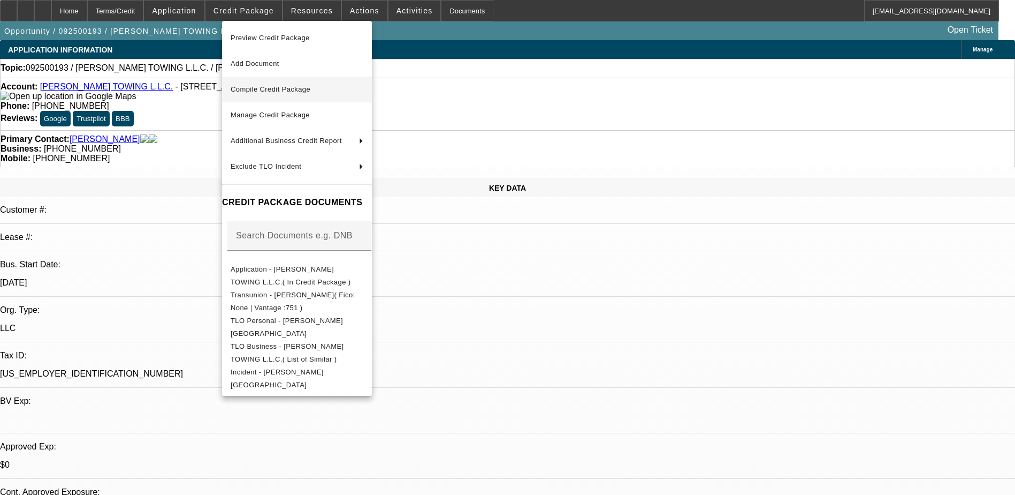
click at [276, 98] on button "Compile Credit Package" at bounding box center [297, 90] width 150 height 26
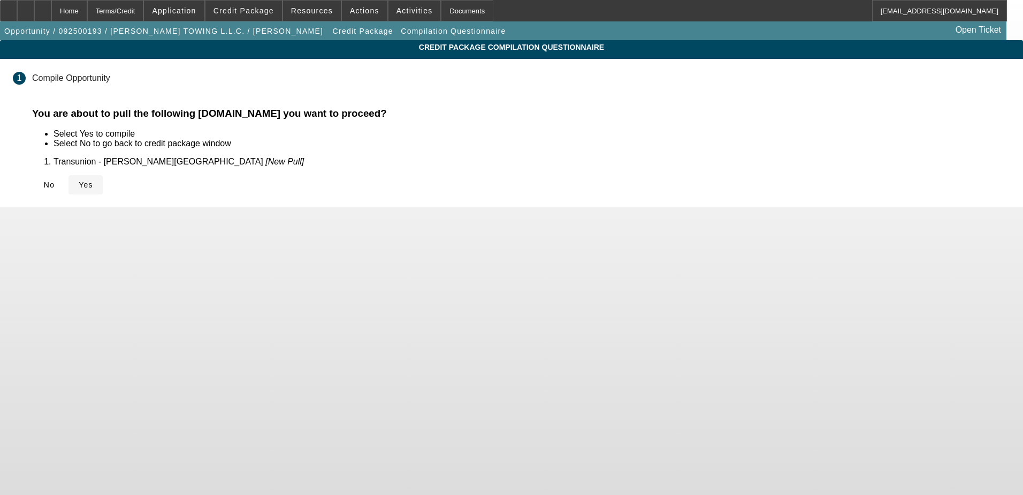
click at [93, 183] on span "Yes" at bounding box center [86, 184] width 14 height 9
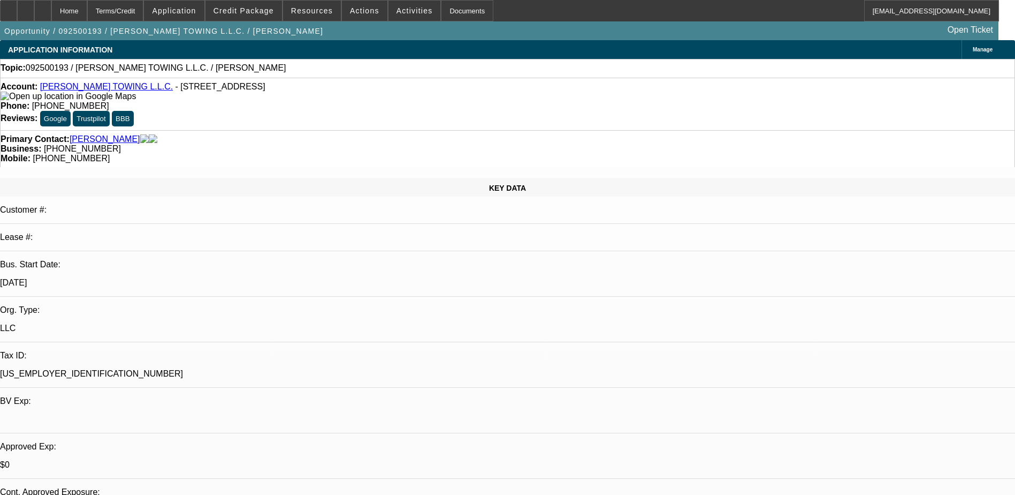
select select "0"
select select "2"
select select "0.1"
select select "4"
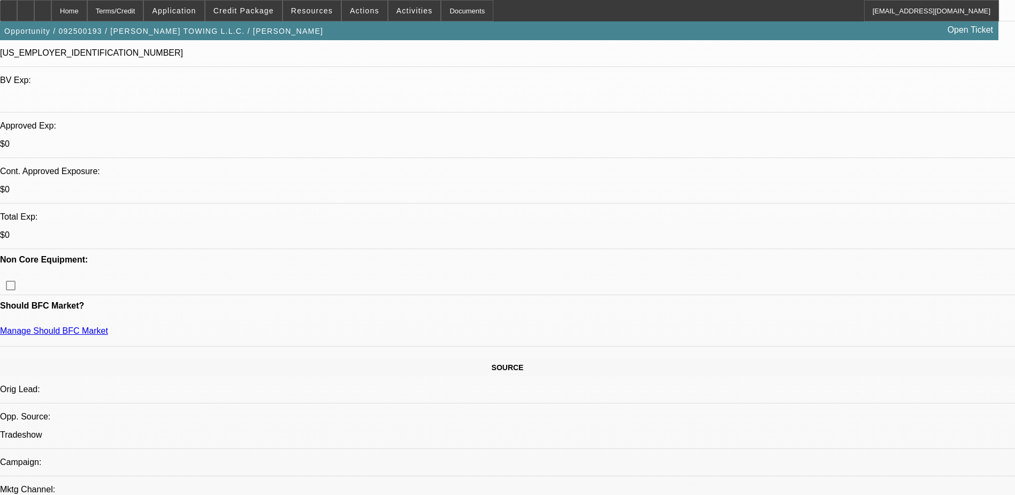
scroll to position [321, 0]
click at [51, 7] on div at bounding box center [42, 10] width 17 height 21
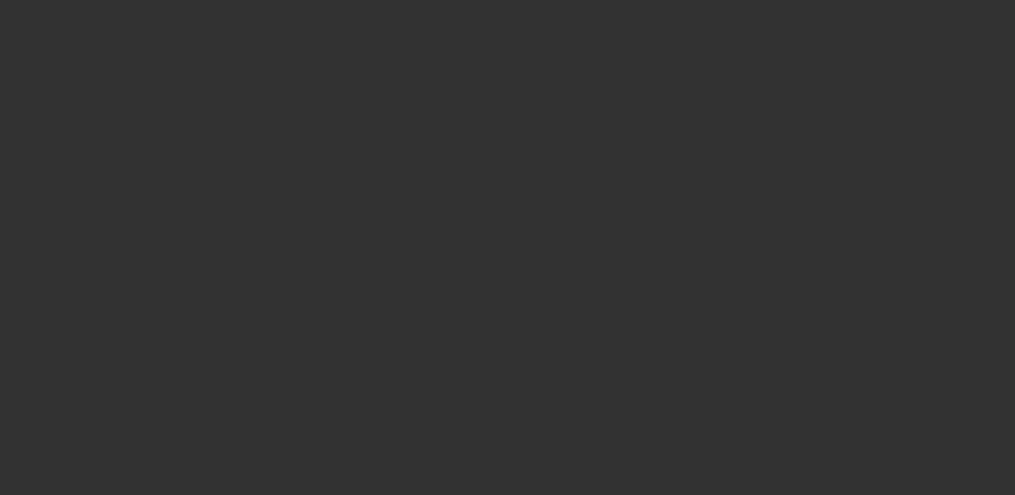
select select "0"
select select "2"
select select "0.1"
select select "4"
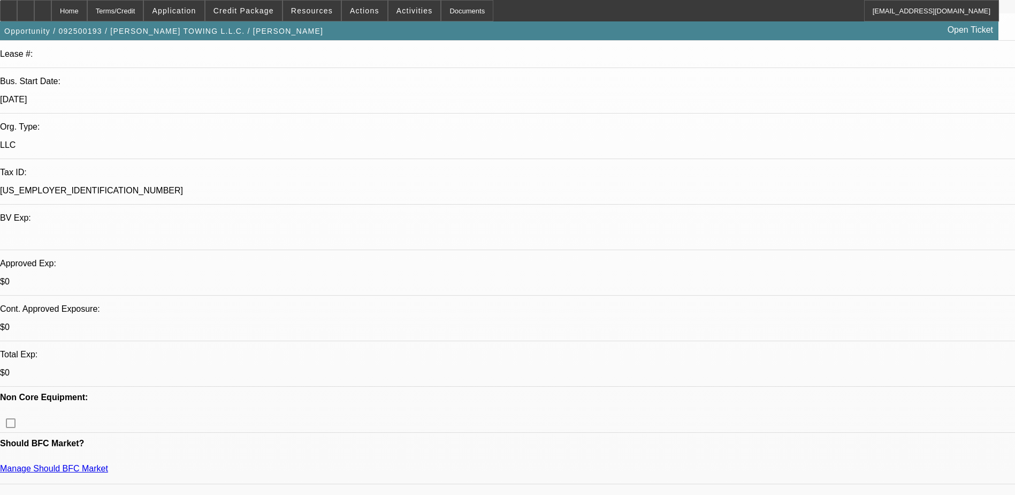
scroll to position [214, 0]
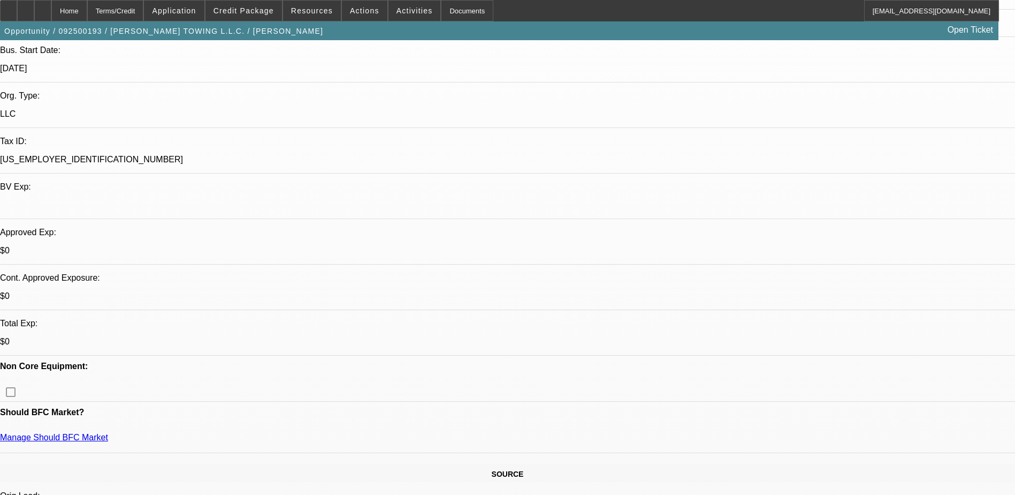
click at [34, 17] on div at bounding box center [25, 10] width 17 height 21
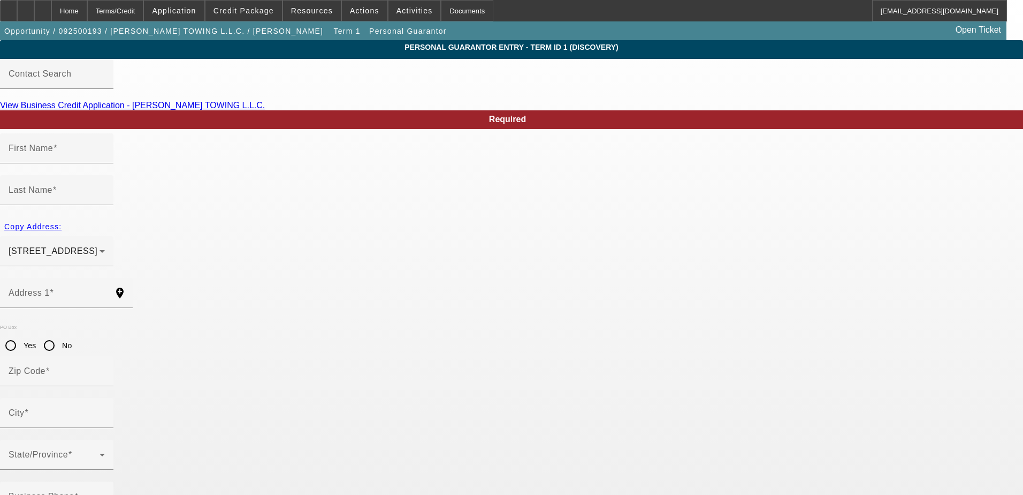
type input "[PERSON_NAME]"
type input "[STREET_ADDRESS]"
radio input "true"
type input "33418"
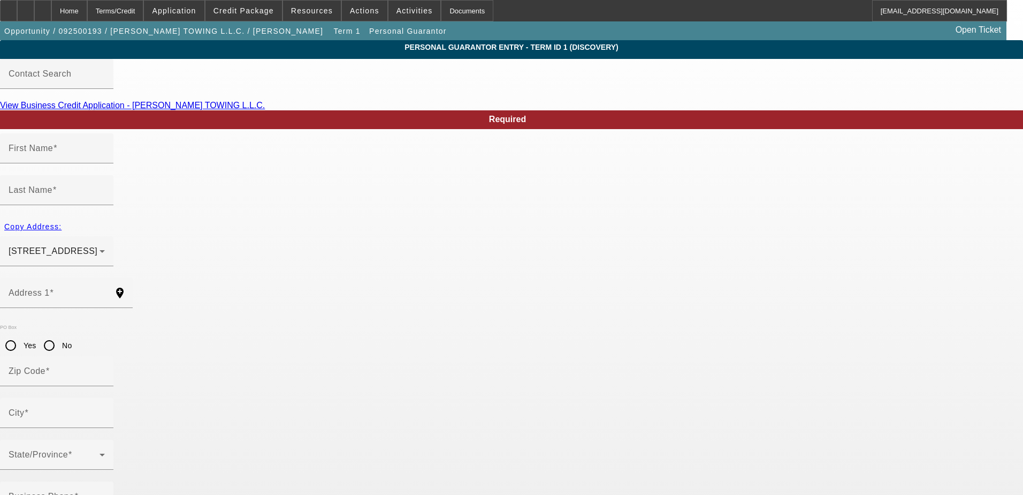
type input "[GEOGRAPHIC_DATA]"
type input "[PHONE_NUMBER]"
type input "50"
type input "261-77-0409"
type input "[EMAIL_ADDRESS][DOMAIN_NAME]"
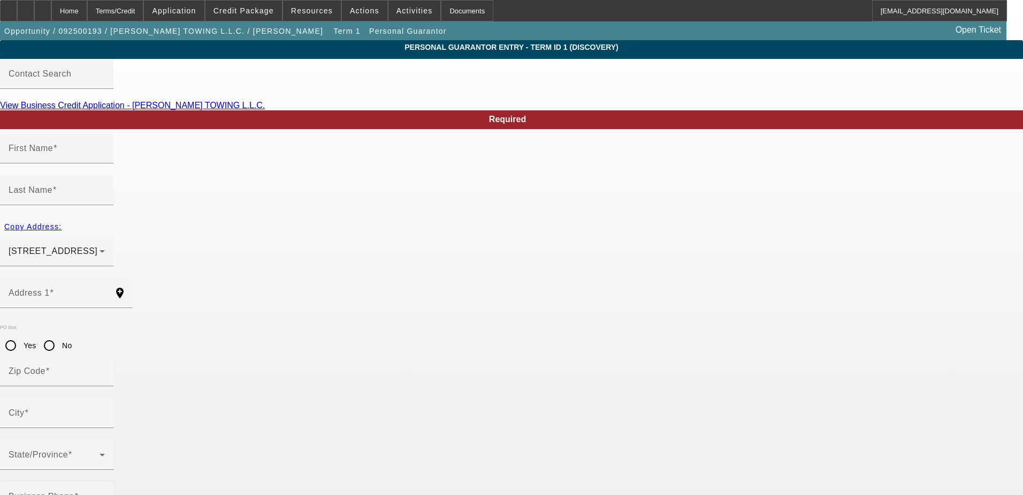
type input "[PHONE_NUMBER]"
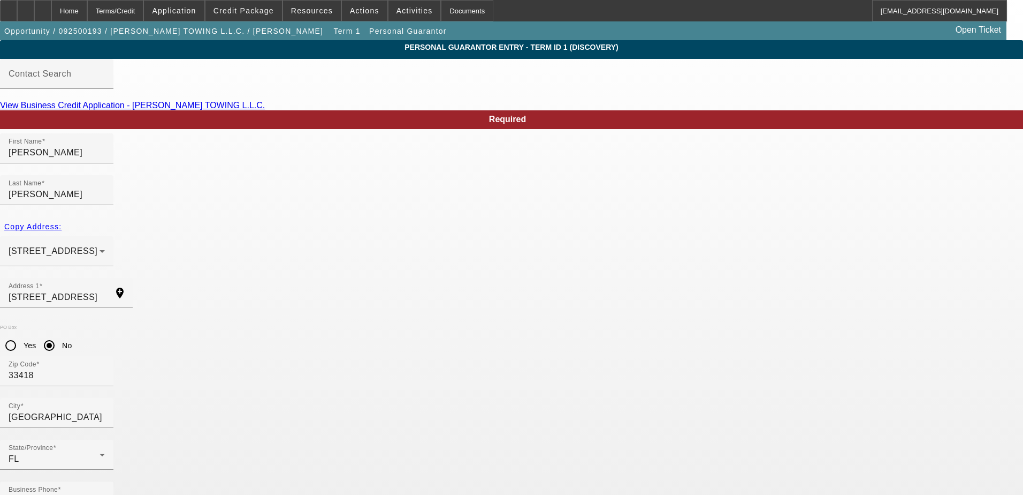
type input "100"
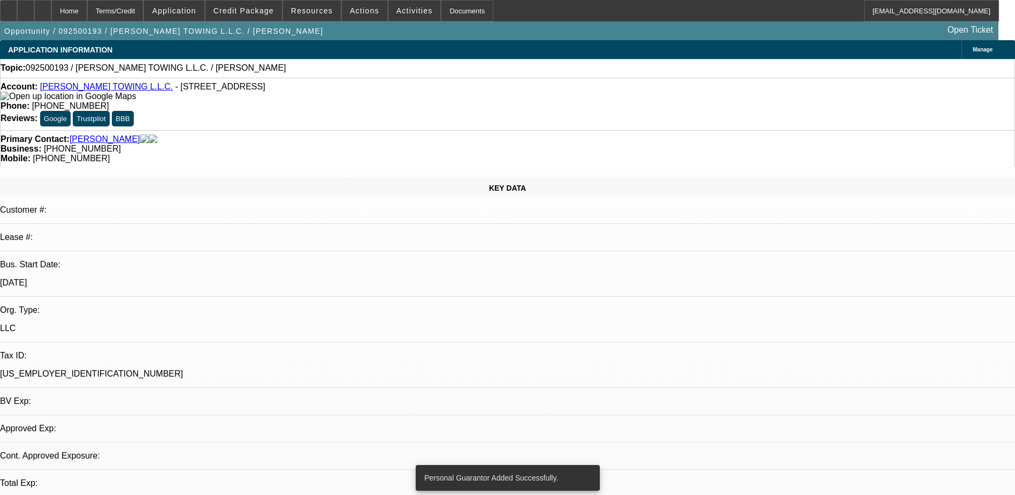
select select "0"
select select "2"
select select "0.1"
select select "4"
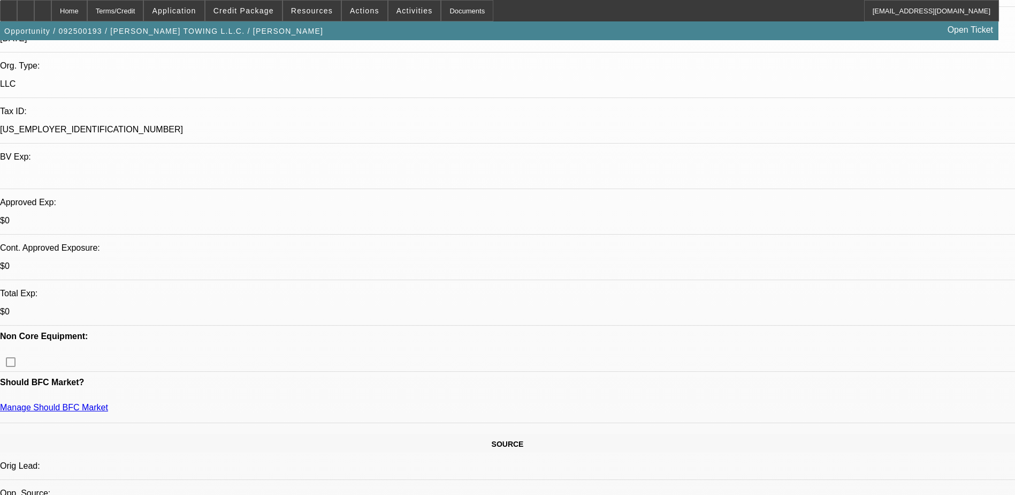
scroll to position [268, 0]
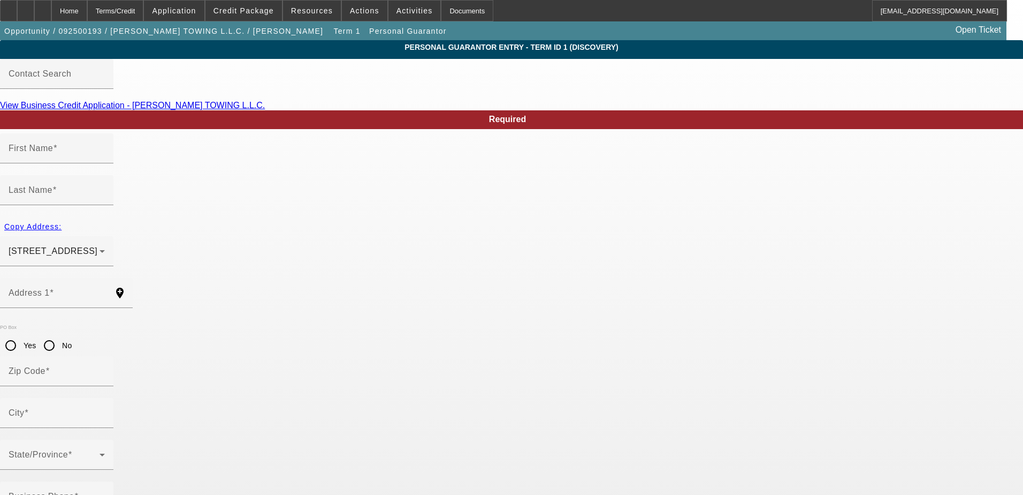
type input "Cortland"
type input "[PERSON_NAME]"
type input "[STREET_ADDRESS]"
radio input "true"
type input "33418"
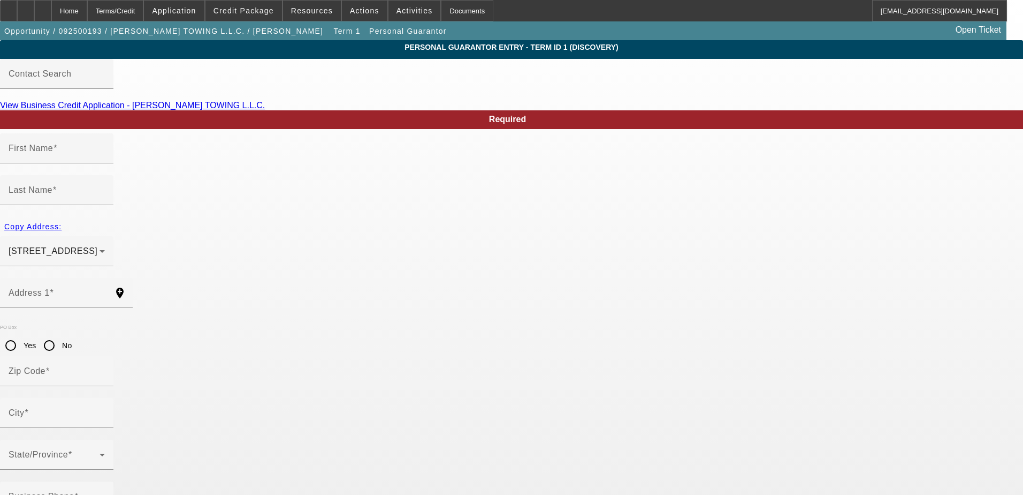
type input "[GEOGRAPHIC_DATA]"
type input "[PHONE_NUMBER]"
type input "10"
type input "589-92-4529"
type input "[EMAIL_ADDRESS][DOMAIN_NAME]"
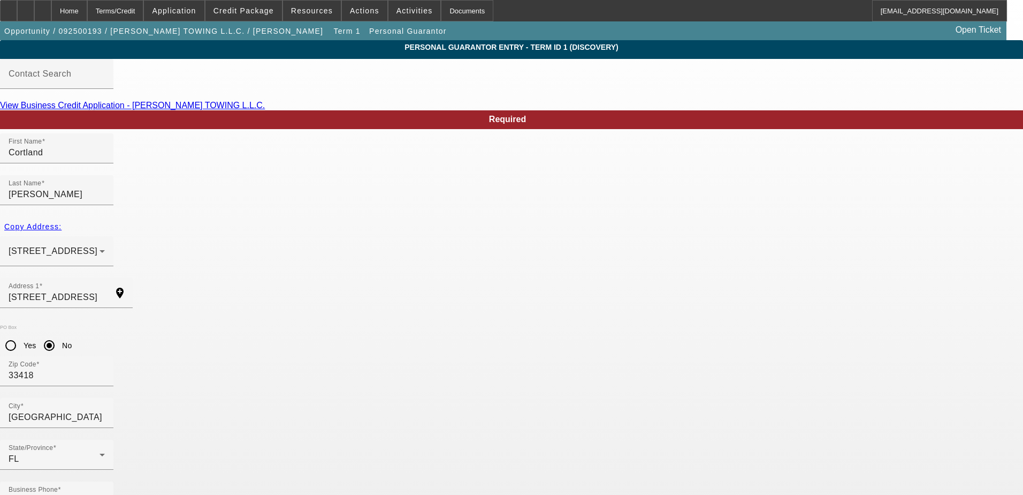
type input "0"
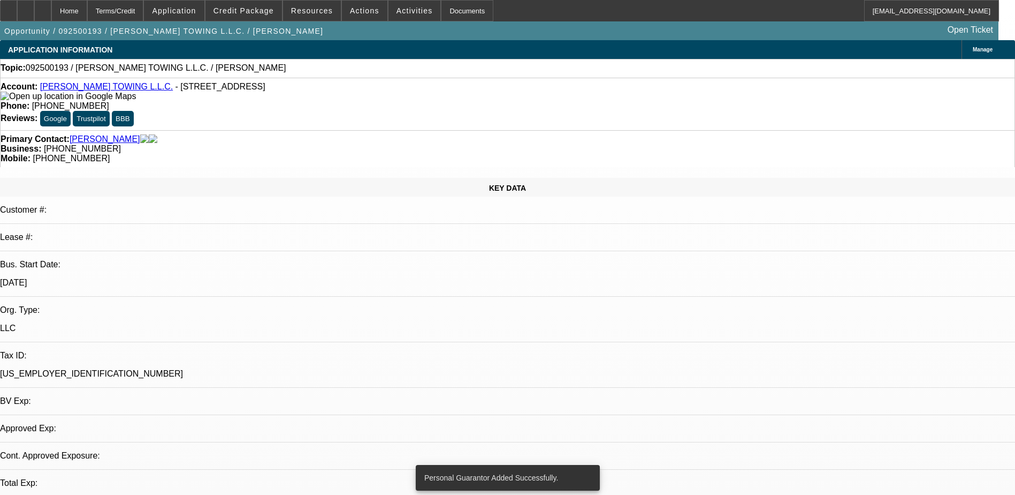
select select "0"
select select "2"
select select "0.1"
select select "4"
